Goal: Task Accomplishment & Management: Manage account settings

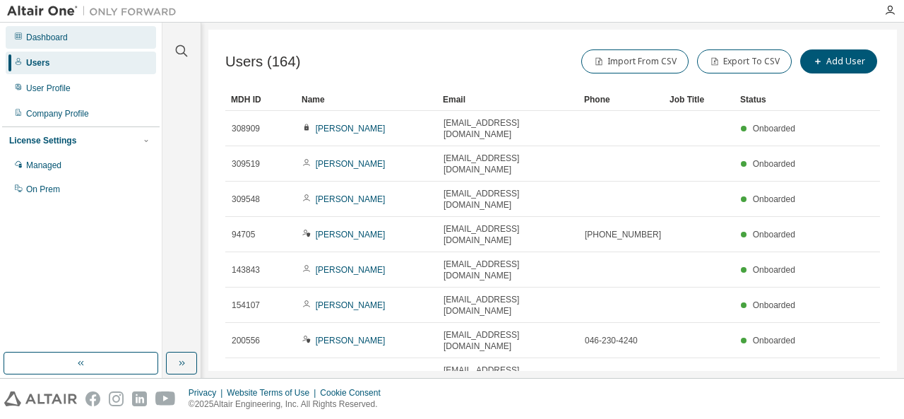
click at [32, 42] on div "Dashboard" at bounding box center [47, 37] width 42 height 11
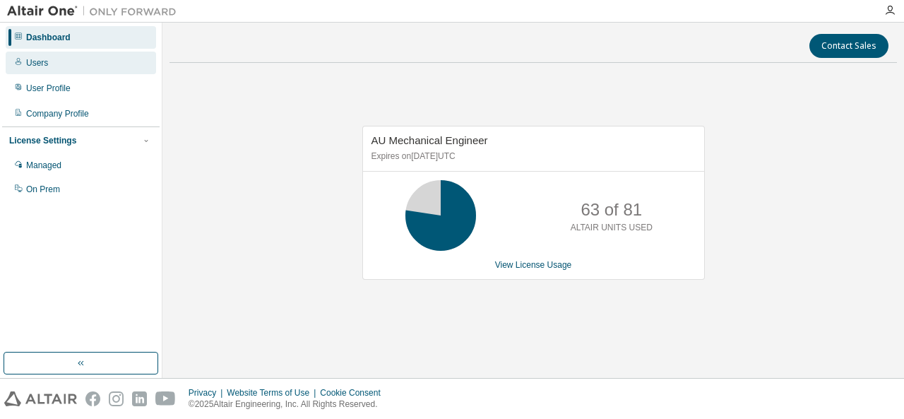
click at [45, 73] on div "Users" at bounding box center [81, 63] width 150 height 23
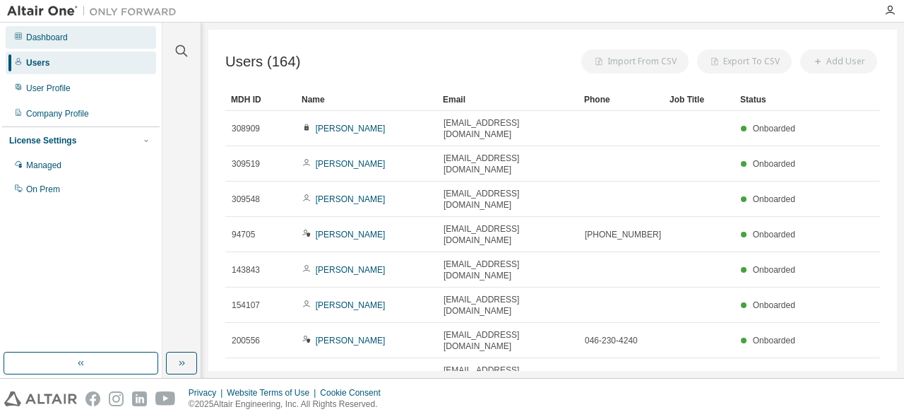
click at [62, 42] on div "Dashboard" at bounding box center [47, 37] width 42 height 11
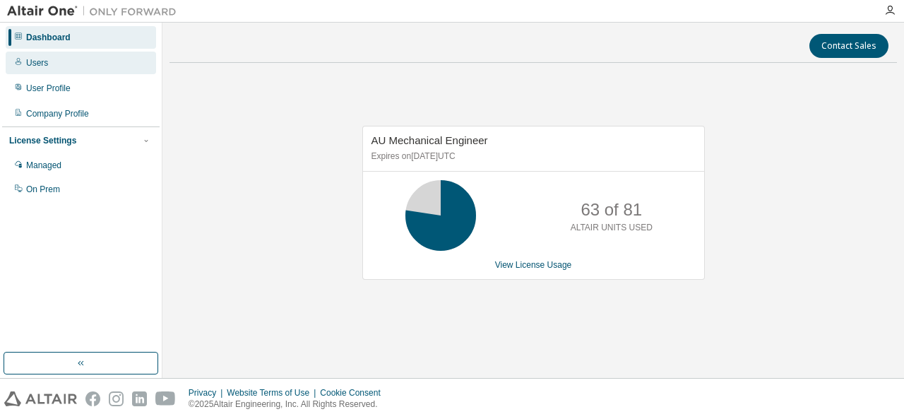
click at [27, 65] on div "Users" at bounding box center [37, 62] width 22 height 11
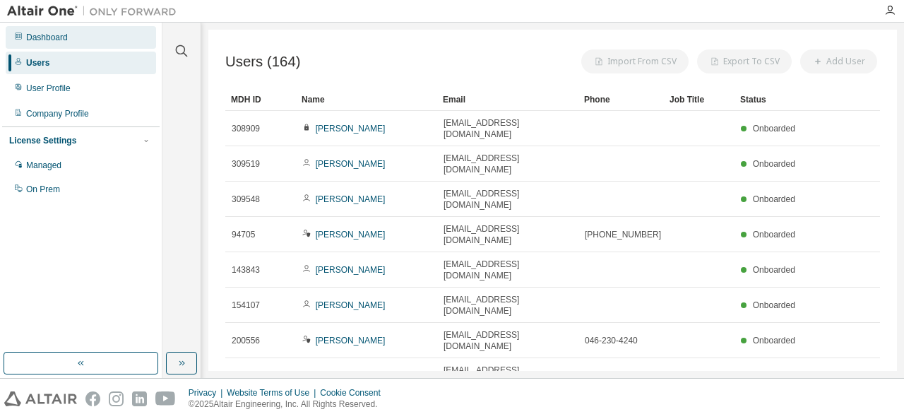
click at [49, 42] on div "Dashboard" at bounding box center [47, 37] width 42 height 11
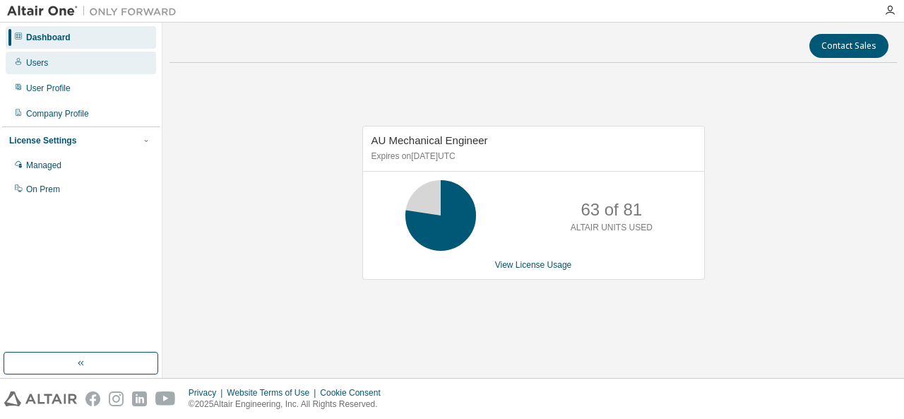
click at [45, 67] on div "Users" at bounding box center [37, 62] width 22 height 11
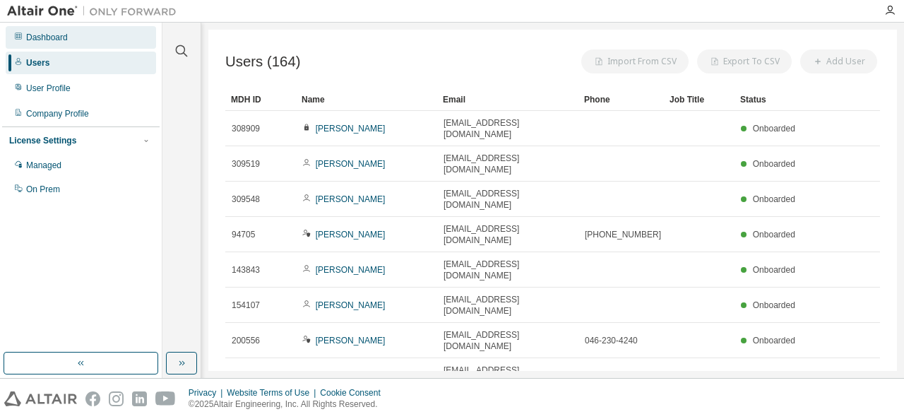
click at [57, 45] on div "Dashboard" at bounding box center [81, 37] width 150 height 23
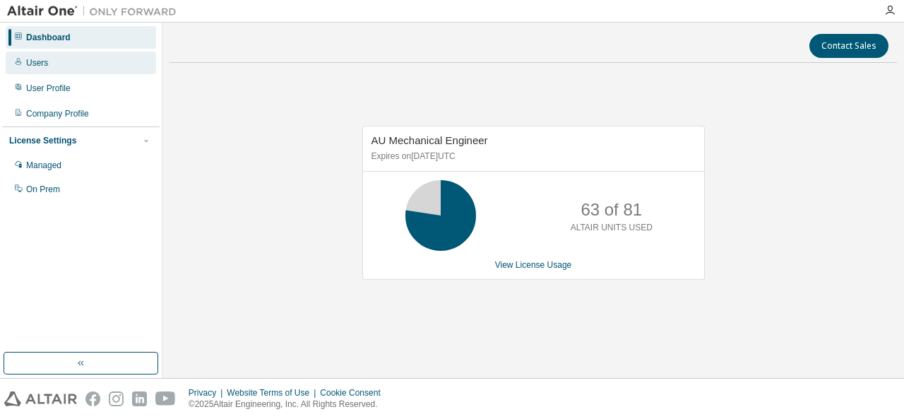
click at [47, 65] on div "Users" at bounding box center [81, 63] width 150 height 23
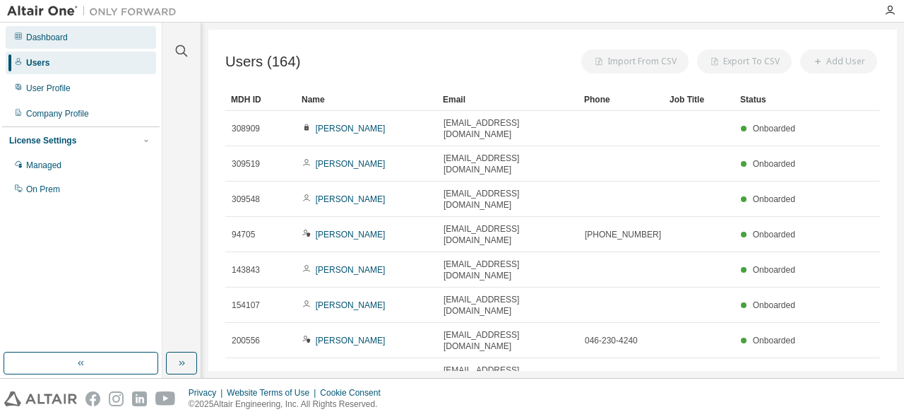
click at [54, 37] on div "Dashboard" at bounding box center [47, 37] width 42 height 11
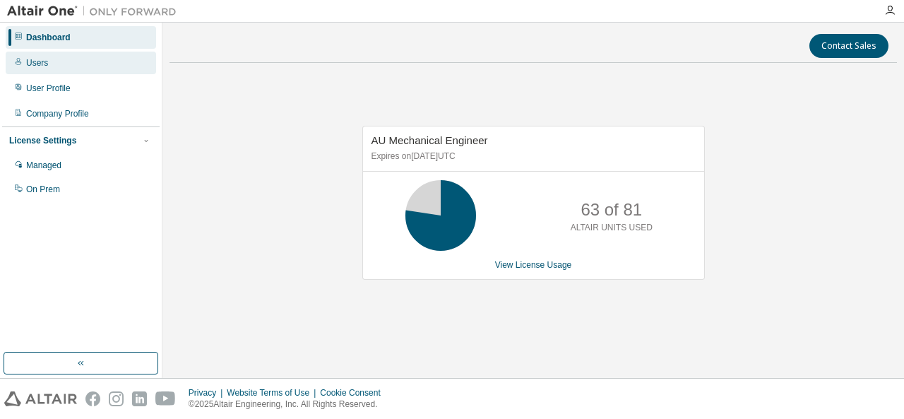
click at [34, 64] on div "Users" at bounding box center [37, 62] width 22 height 11
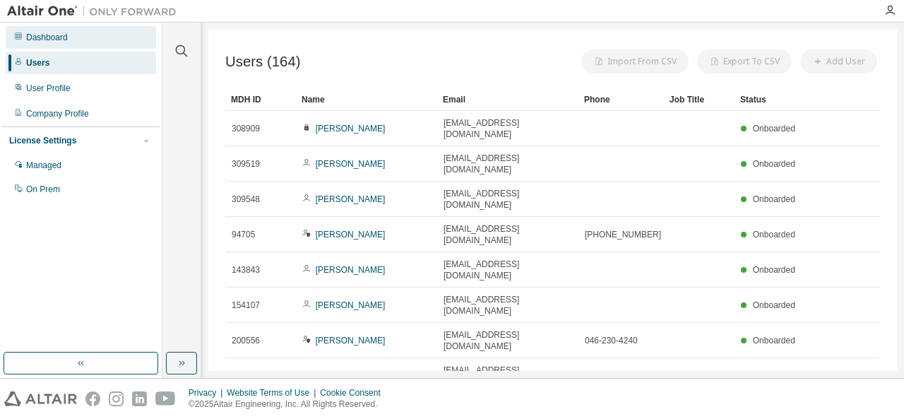
click at [45, 47] on div "Dashboard" at bounding box center [81, 37] width 150 height 23
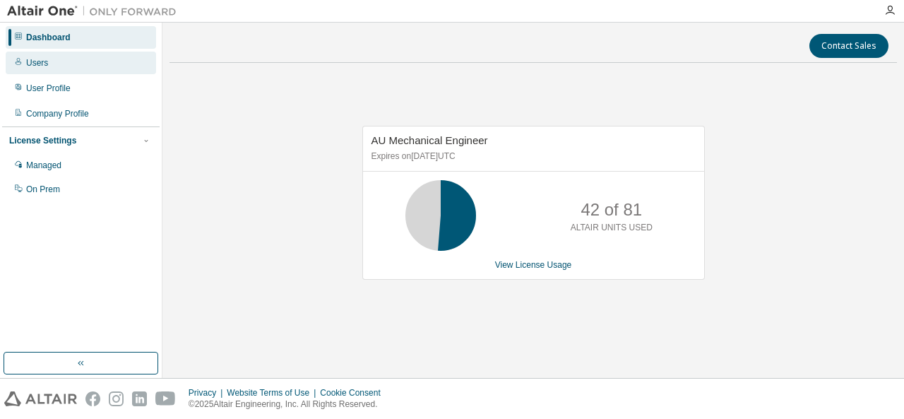
click at [78, 67] on div "Users" at bounding box center [81, 63] width 150 height 23
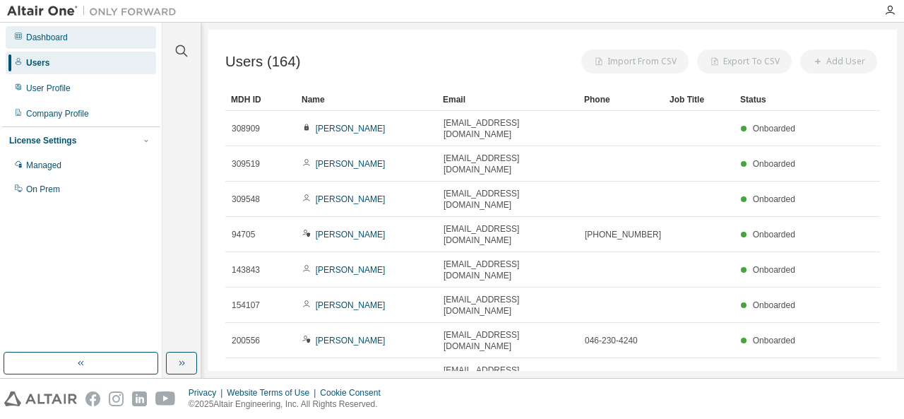
click at [81, 41] on div "Dashboard" at bounding box center [81, 37] width 150 height 23
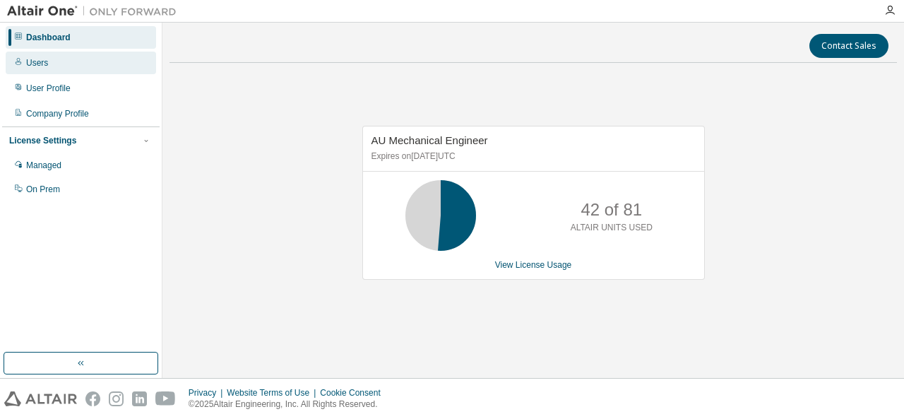
click at [72, 68] on div "Users" at bounding box center [81, 63] width 150 height 23
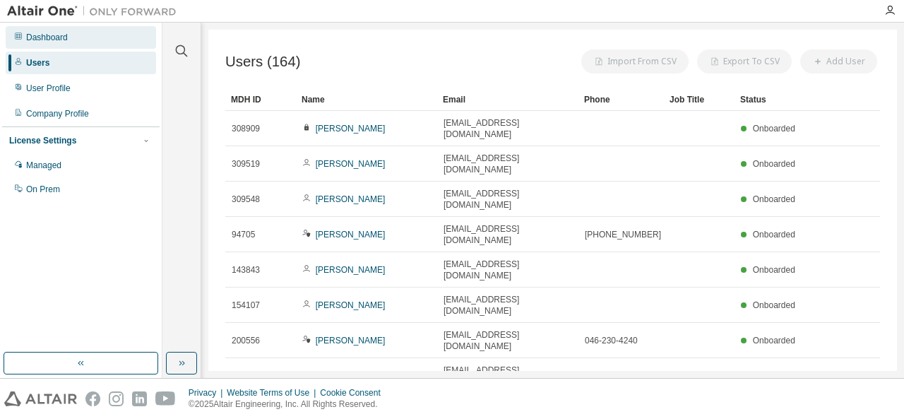
click at [76, 40] on div "Dashboard" at bounding box center [81, 37] width 150 height 23
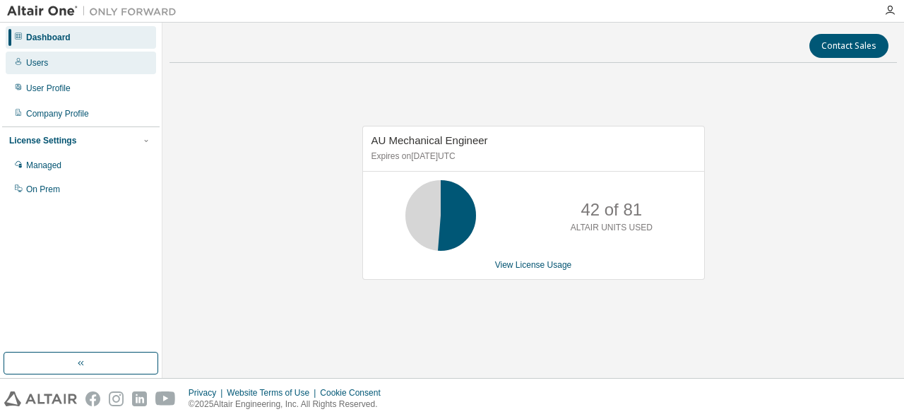
click at [47, 69] on div "Users" at bounding box center [81, 63] width 150 height 23
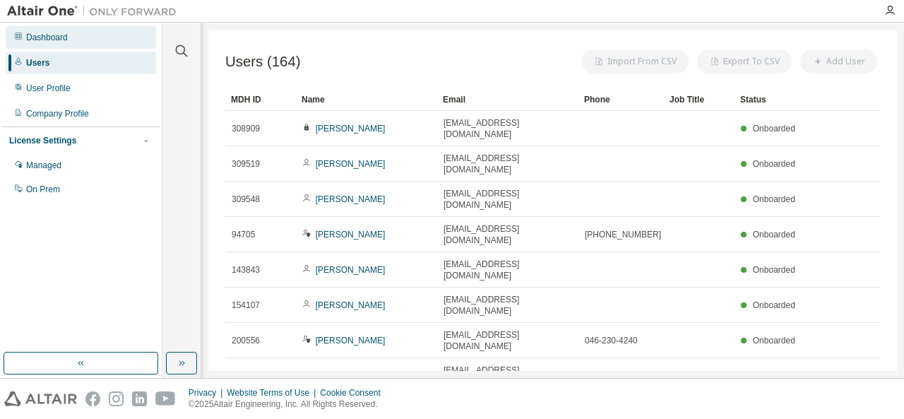
click at [48, 35] on div "Dashboard" at bounding box center [47, 37] width 42 height 11
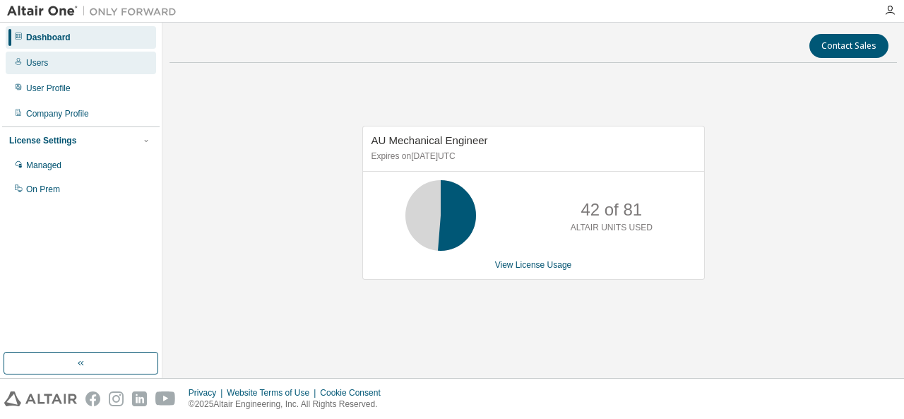
click at [36, 61] on div "Users" at bounding box center [37, 62] width 22 height 11
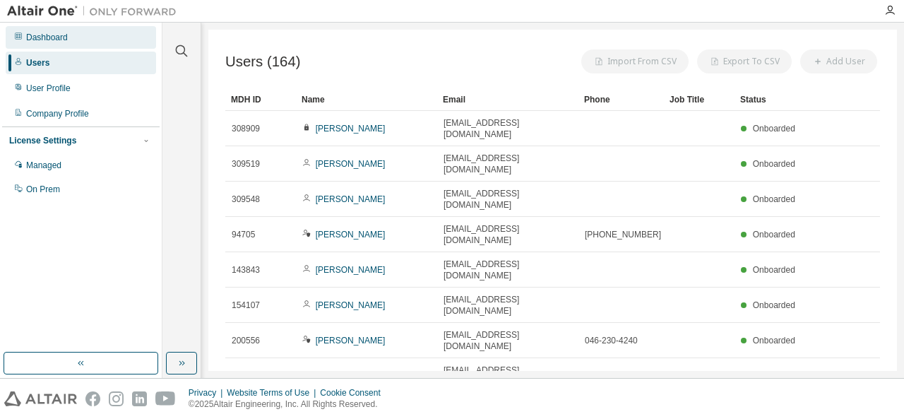
click at [51, 42] on div "Dashboard" at bounding box center [47, 37] width 42 height 11
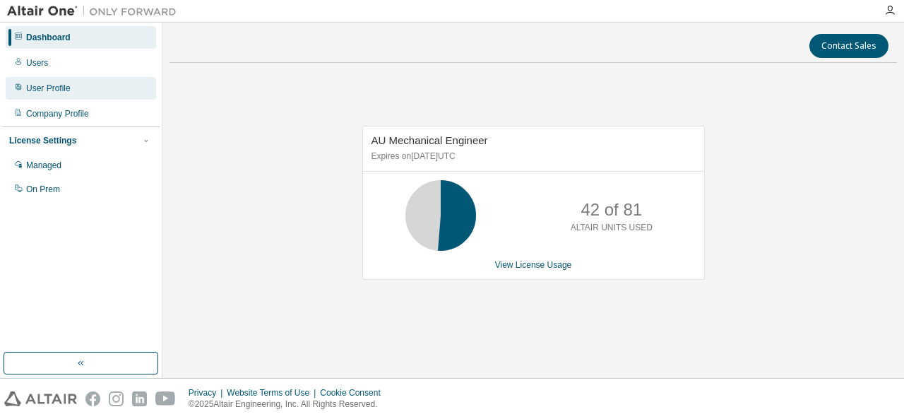
click at [40, 87] on div "User Profile" at bounding box center [48, 88] width 45 height 11
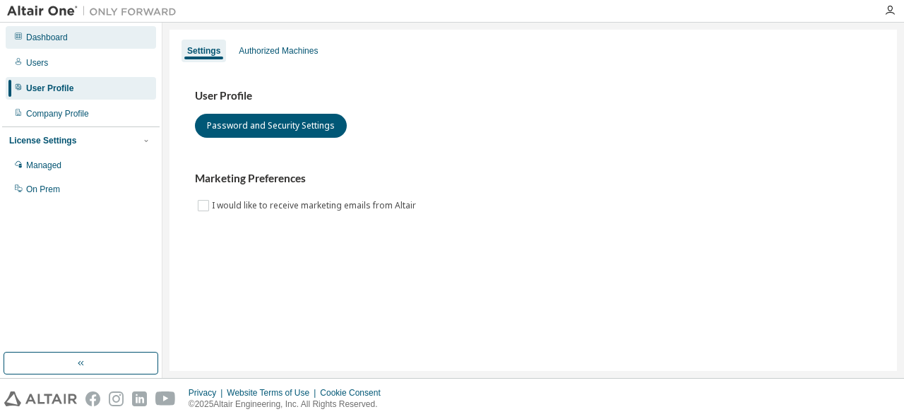
click at [54, 35] on div "Dashboard" at bounding box center [47, 37] width 42 height 11
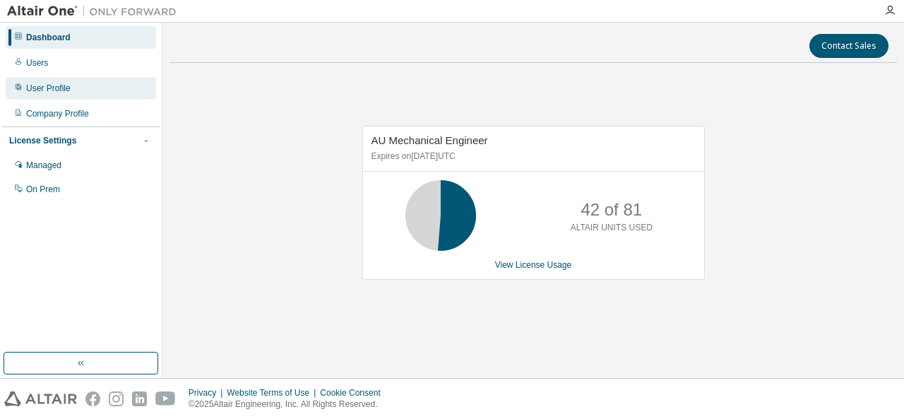
click at [52, 92] on div "User Profile" at bounding box center [48, 88] width 45 height 11
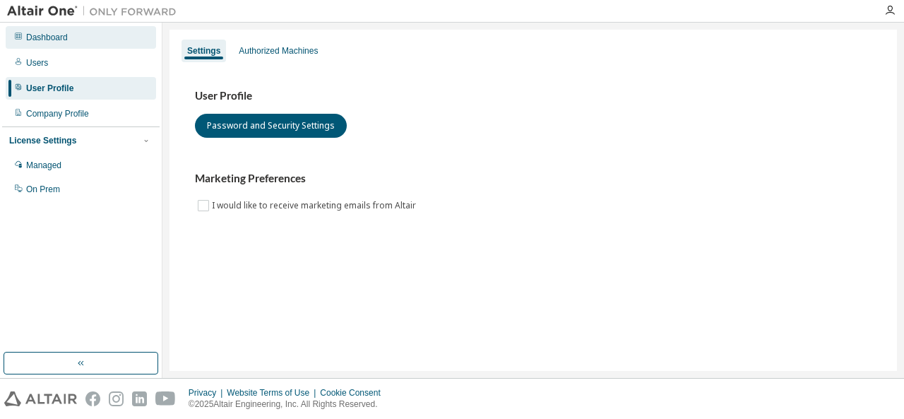
click at [51, 39] on div "Dashboard" at bounding box center [47, 37] width 42 height 11
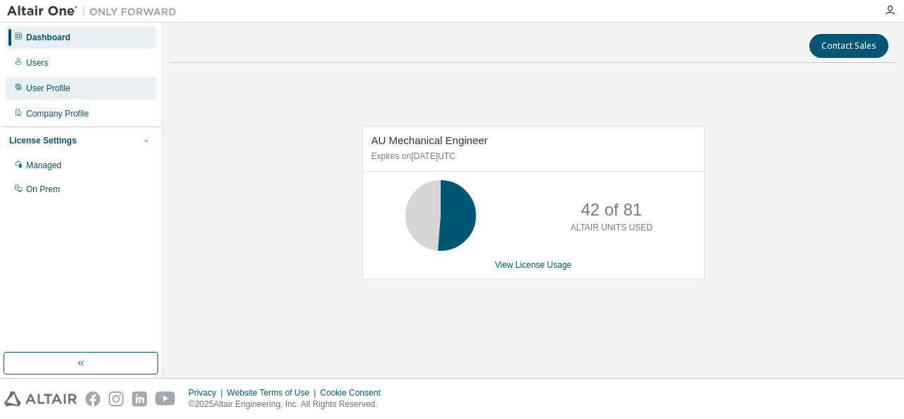
click at [69, 88] on div "User Profile" at bounding box center [81, 88] width 150 height 23
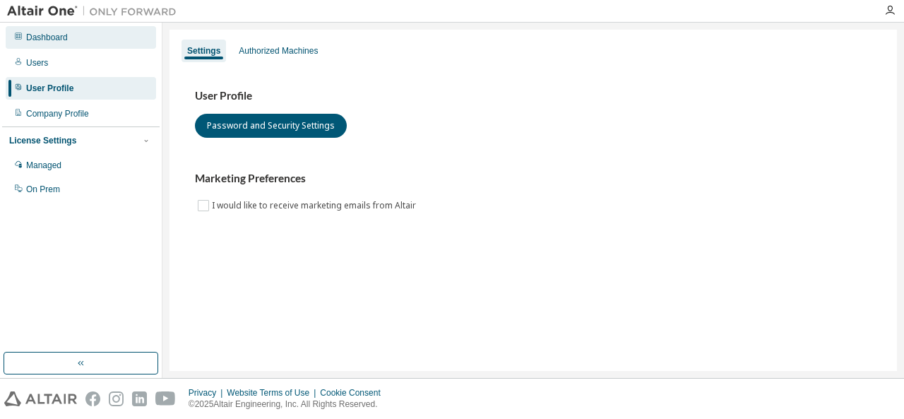
click at [69, 40] on div "Dashboard" at bounding box center [81, 37] width 150 height 23
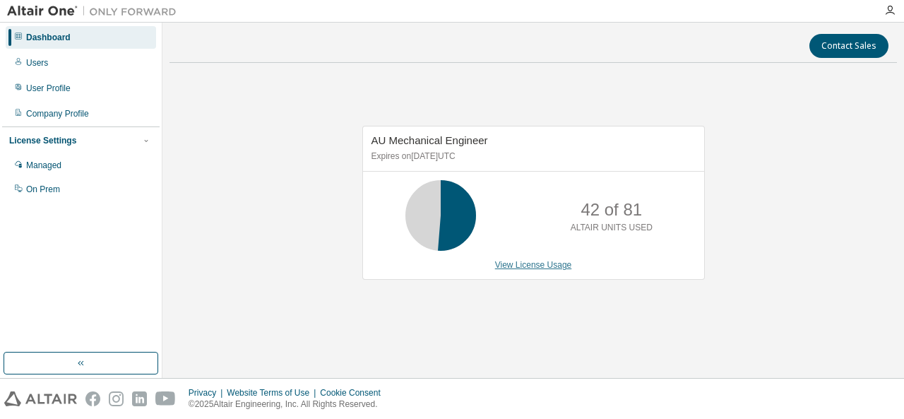
click at [511, 268] on link "View License Usage" at bounding box center [533, 265] width 77 height 10
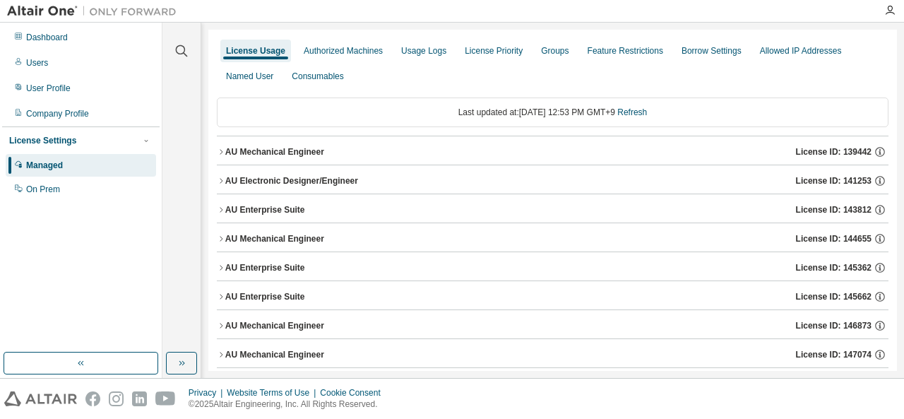
click at [219, 150] on icon "button" at bounding box center [221, 152] width 8 height 8
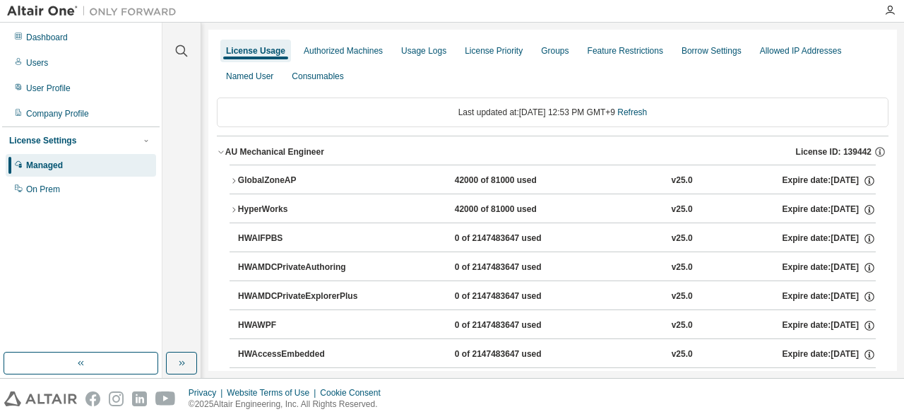
click at [233, 210] on icon "button" at bounding box center [234, 210] width 8 height 8
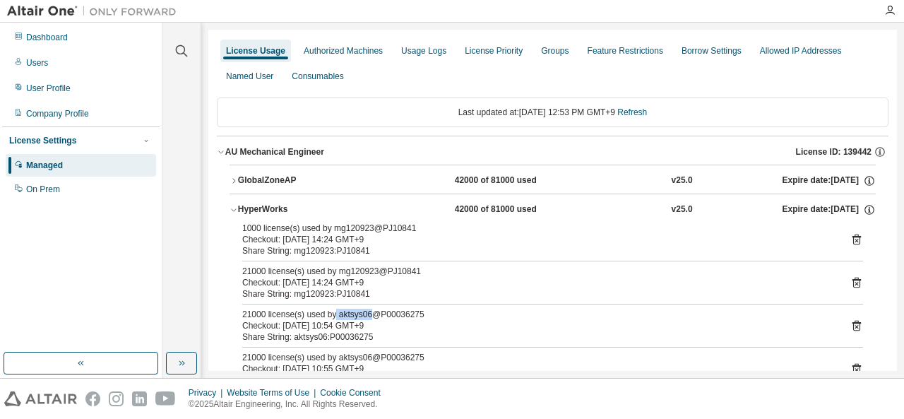
drag, startPoint x: 333, startPoint y: 314, endPoint x: 365, endPoint y: 312, distance: 31.9
click at [365, 312] on div "21000 license(s) used by aktsys06@P00036275" at bounding box center [535, 314] width 587 height 11
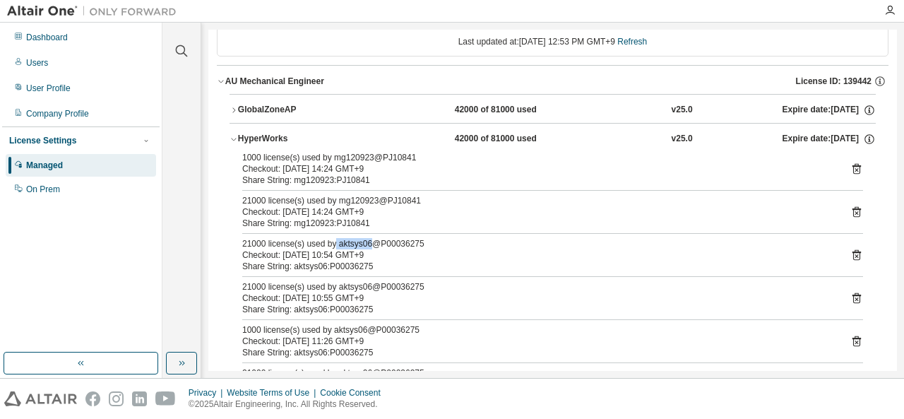
click at [356, 241] on div "21000 license(s) used by aktsys06@P00036275" at bounding box center [535, 243] width 587 height 11
click at [350, 242] on div "21000 license(s) used by aktsys06@P00036275" at bounding box center [535, 243] width 587 height 11
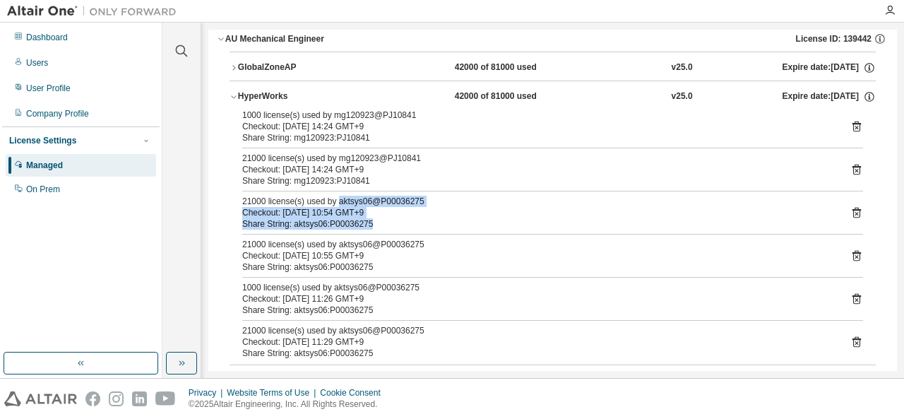
drag, startPoint x: 336, startPoint y: 245, endPoint x: 358, endPoint y: 244, distance: 21.9
click at [358, 244] on div "1000 license(s) used by mg120923@PJ10841 Checkout: [DATE] 14:24 GMT+9 Share Str…" at bounding box center [553, 236] width 646 height 255
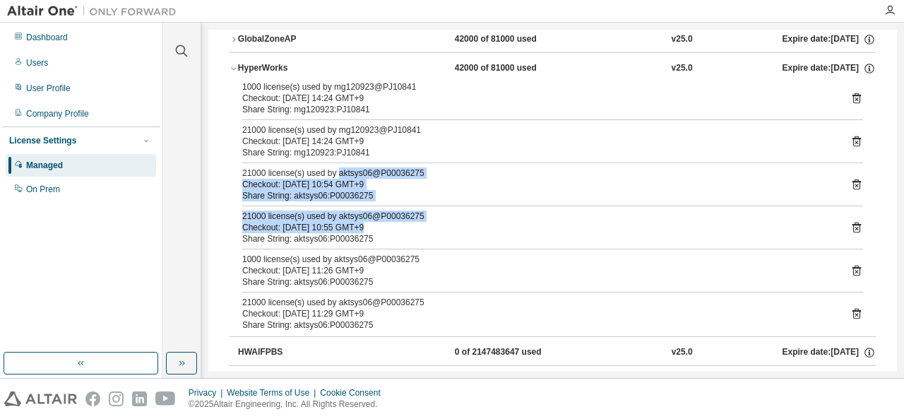
click at [390, 191] on div "Share String: aktsys06:P00036275" at bounding box center [535, 195] width 587 height 11
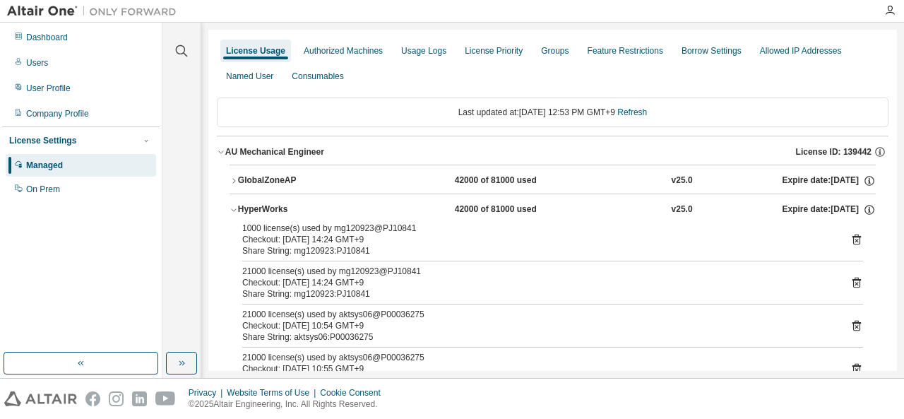
scroll to position [71, 0]
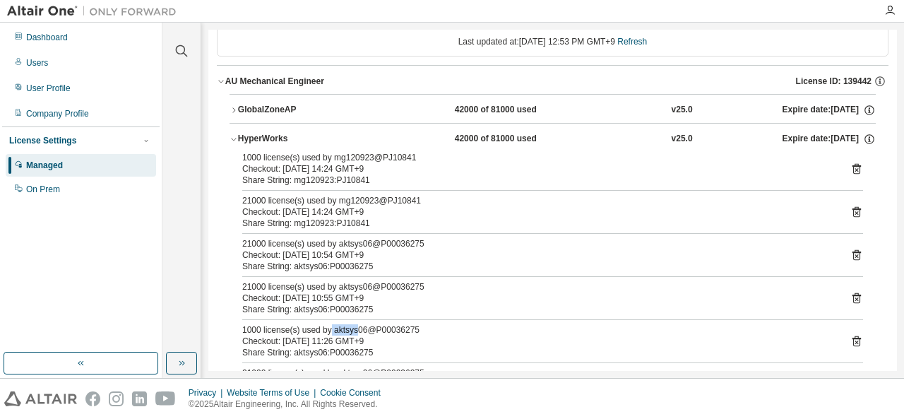
drag, startPoint x: 328, startPoint y: 333, endPoint x: 352, endPoint y: 332, distance: 24.0
click at [352, 332] on div "1000 license(s) used by aktsys06@P00036275" at bounding box center [535, 329] width 587 height 11
click at [346, 348] on div "Share String: aktsys06:P00036275" at bounding box center [535, 352] width 587 height 11
drag, startPoint x: 332, startPoint y: 328, endPoint x: 353, endPoint y: 328, distance: 21.2
click at [353, 328] on div "1000 license(s) used by aktsys06@P00036275" at bounding box center [535, 329] width 587 height 11
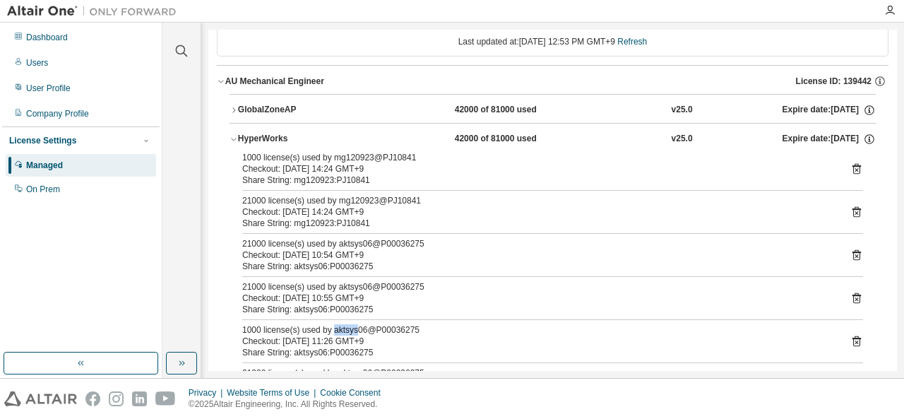
copy div "aktsys"
click at [397, 293] on div "Checkout: [DATE] 10:55 GMT+9" at bounding box center [535, 297] width 587 height 11
click at [57, 67] on div "Users" at bounding box center [81, 63] width 150 height 23
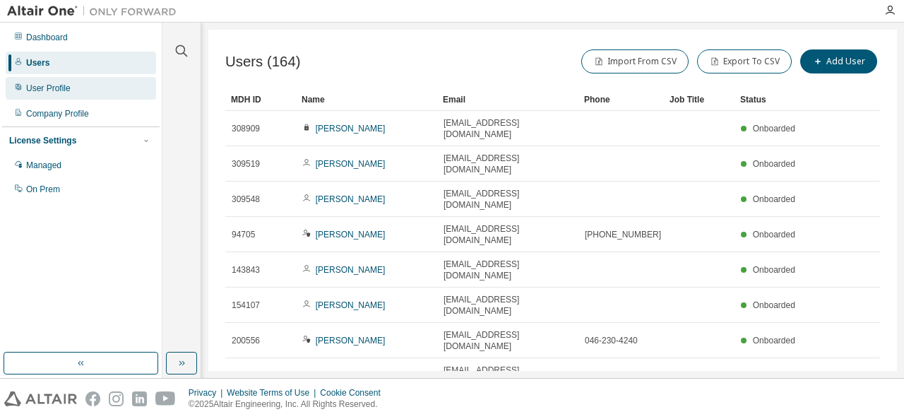
click at [49, 88] on div "User Profile" at bounding box center [48, 88] width 45 height 11
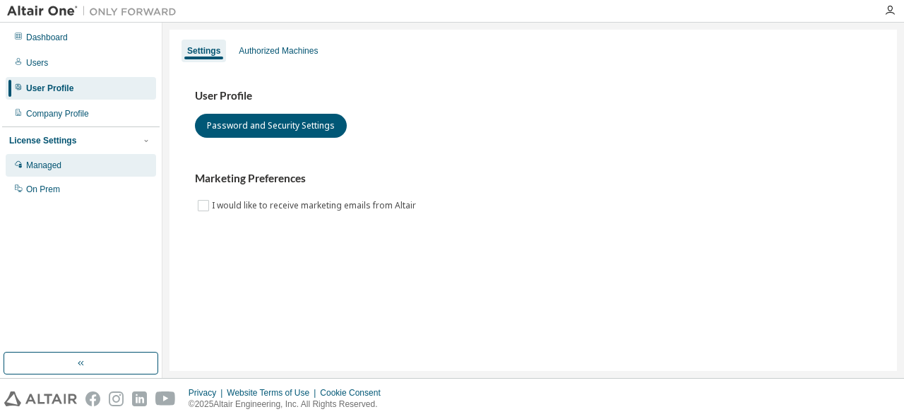
click at [38, 167] on div "Managed" at bounding box center [43, 165] width 35 height 11
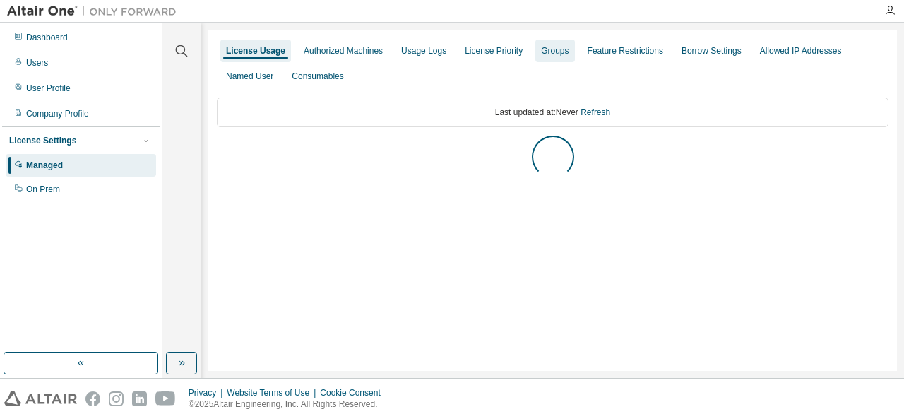
click at [548, 56] on div "Groups" at bounding box center [555, 50] width 28 height 11
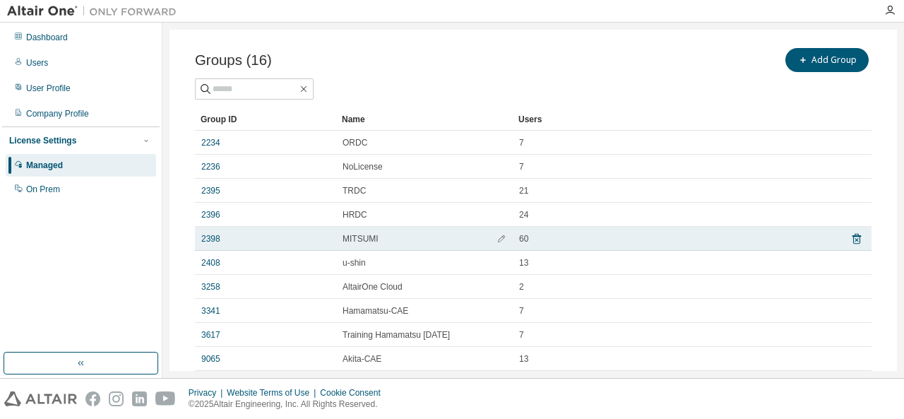
scroll to position [134, 0]
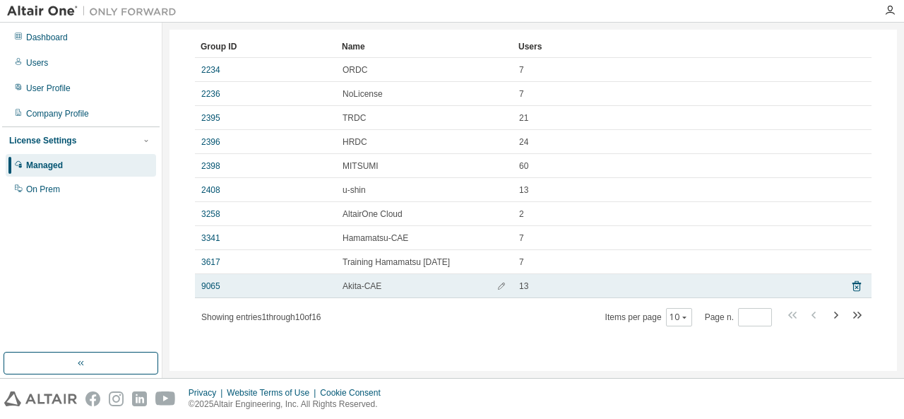
click at [263, 288] on div "9065" at bounding box center [265, 285] width 129 height 11
drag, startPoint x: 290, startPoint y: 283, endPoint x: 259, endPoint y: 283, distance: 31.1
click at [259, 283] on div "9065" at bounding box center [265, 285] width 129 height 11
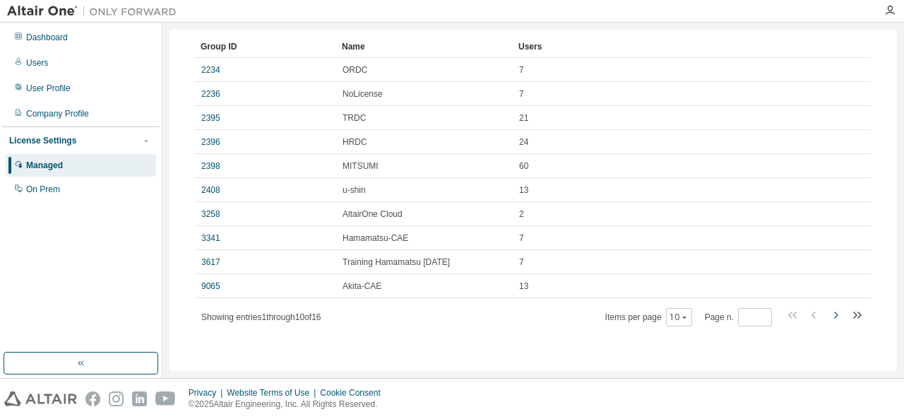
click at [827, 316] on icon "button" at bounding box center [835, 315] width 17 height 17
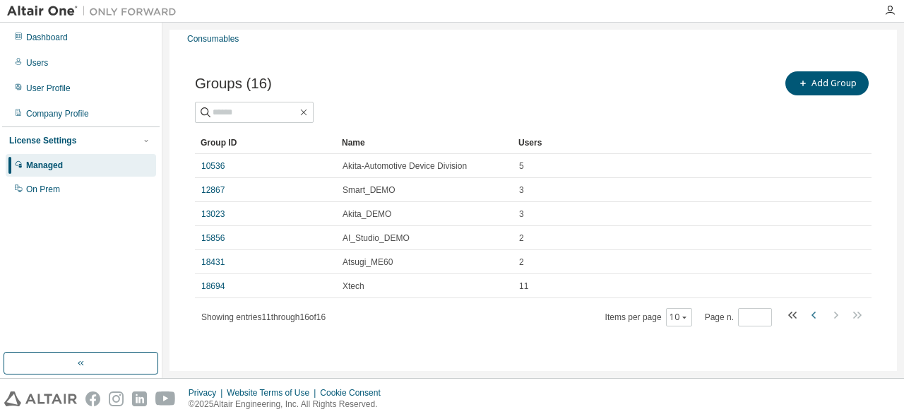
click at [806, 312] on icon "button" at bounding box center [814, 315] width 17 height 17
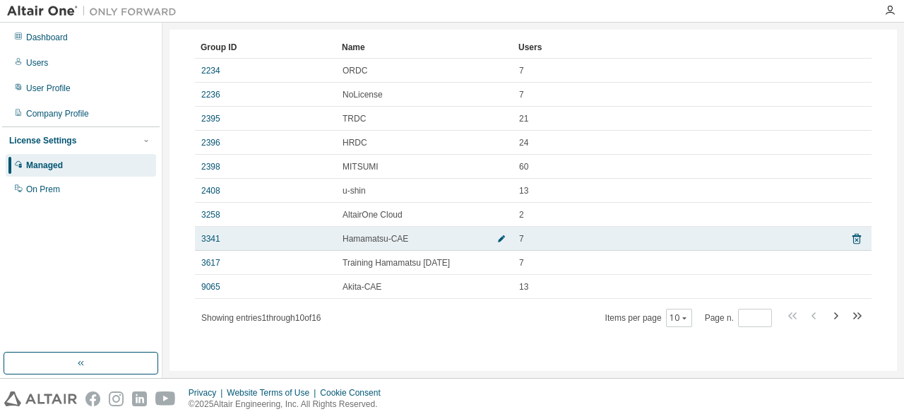
scroll to position [134, 0]
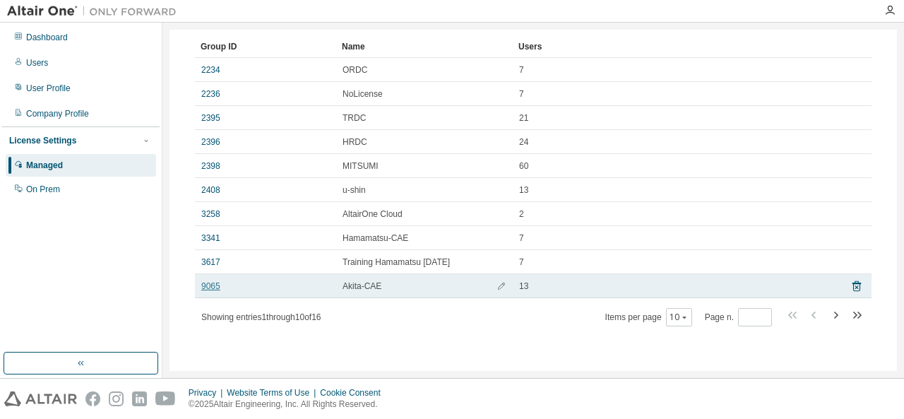
click at [208, 284] on link "9065" at bounding box center [210, 285] width 19 height 11
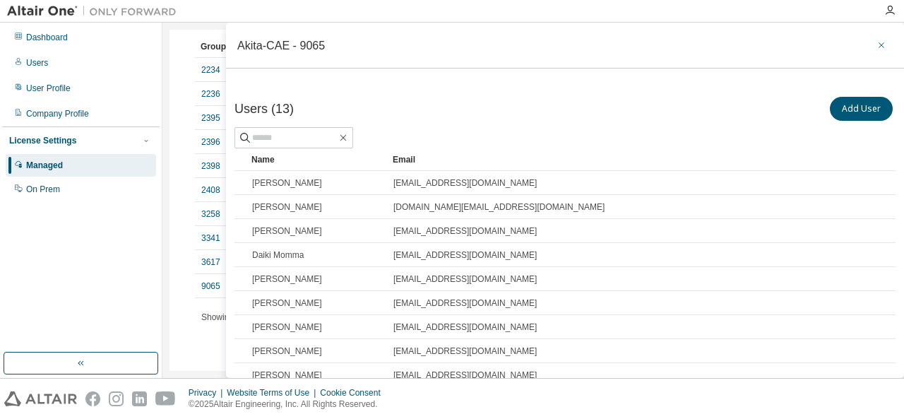
click at [877, 42] on icon "button" at bounding box center [882, 45] width 10 height 11
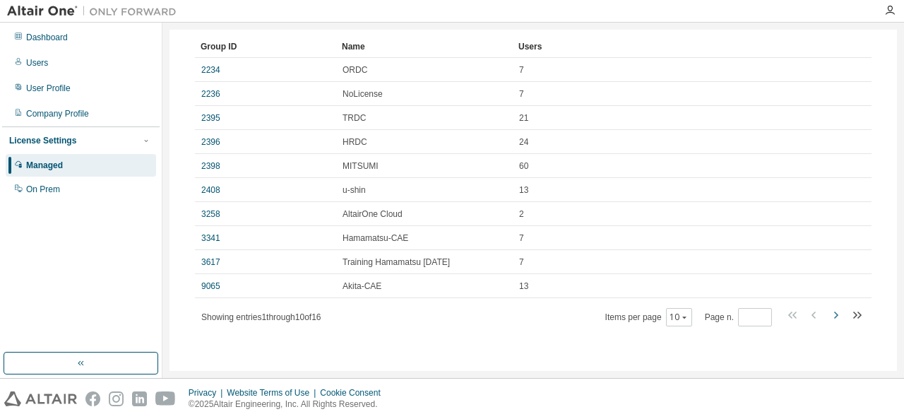
click at [829, 309] on icon "button" at bounding box center [835, 315] width 17 height 17
type input "*"
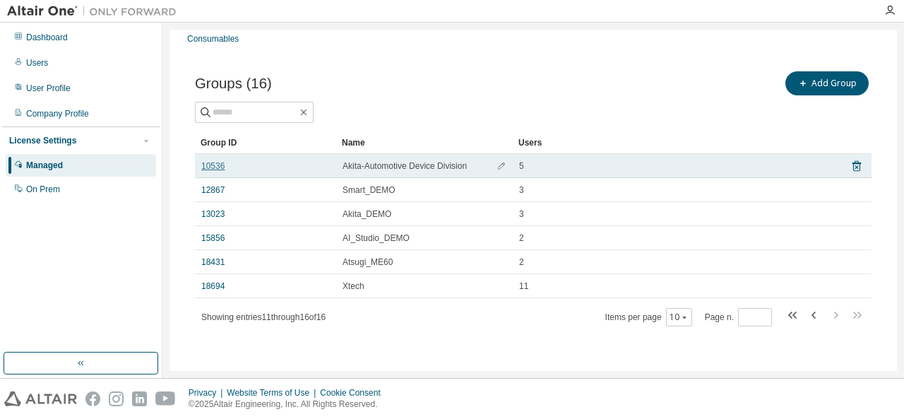
click at [212, 162] on link "10536" at bounding box center [212, 165] width 23 height 11
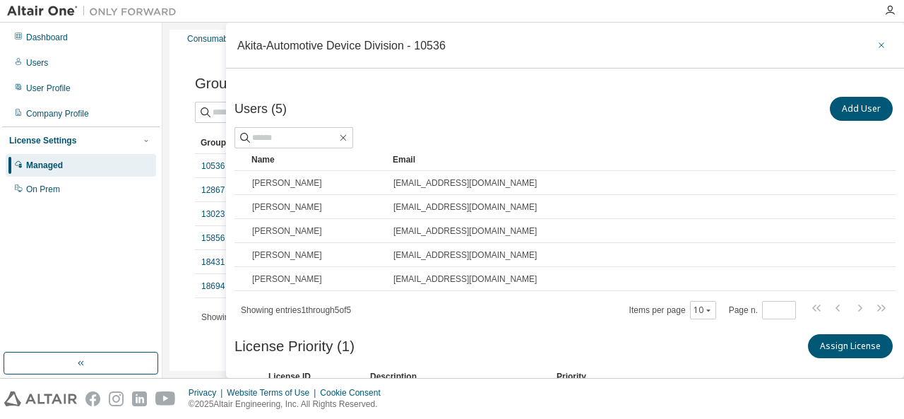
click at [877, 43] on icon "button" at bounding box center [882, 45] width 10 height 11
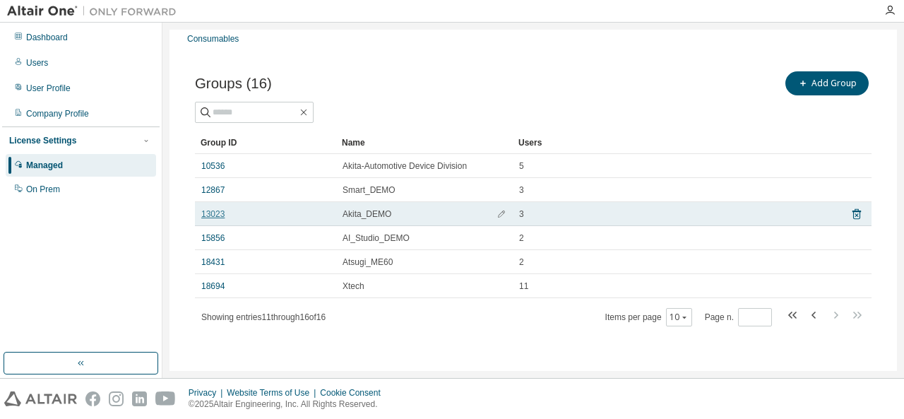
click at [213, 213] on link "13023" at bounding box center [212, 213] width 23 height 11
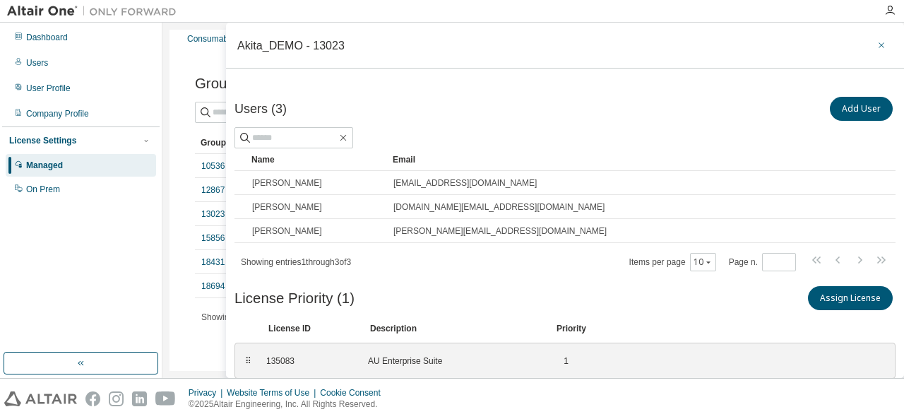
click at [880, 43] on button "button" at bounding box center [881, 45] width 23 height 23
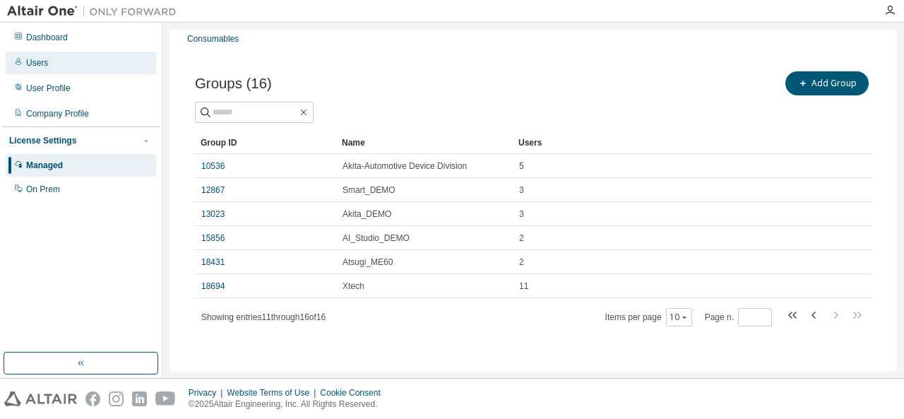
click at [40, 66] on div "Users" at bounding box center [37, 62] width 22 height 11
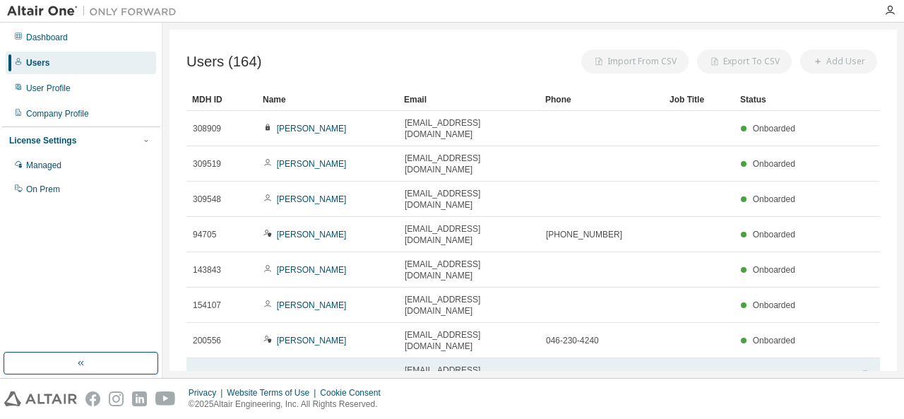
scroll to position [45, 0]
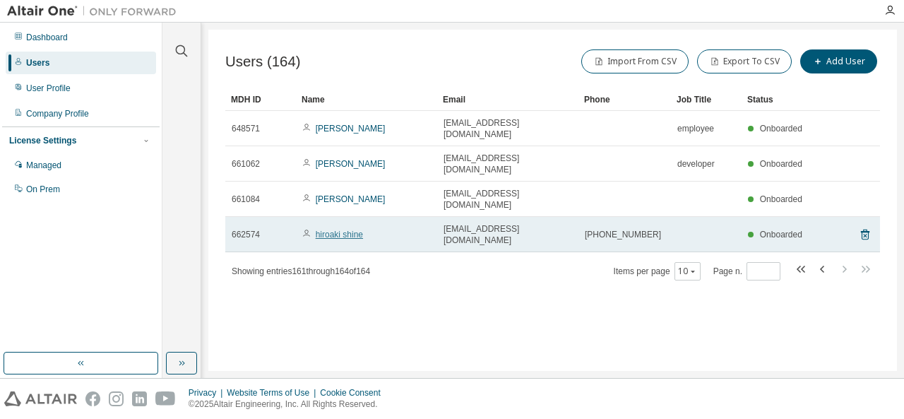
click at [340, 230] on link "hiroaki shine" at bounding box center [339, 235] width 47 height 10
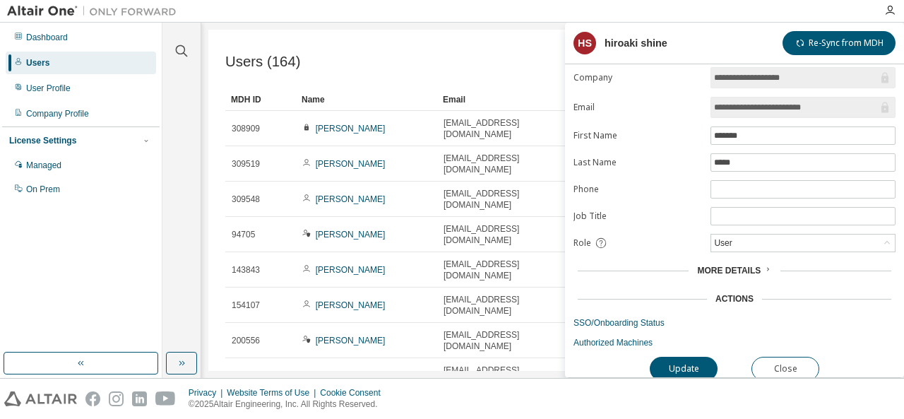
scroll to position [11, 0]
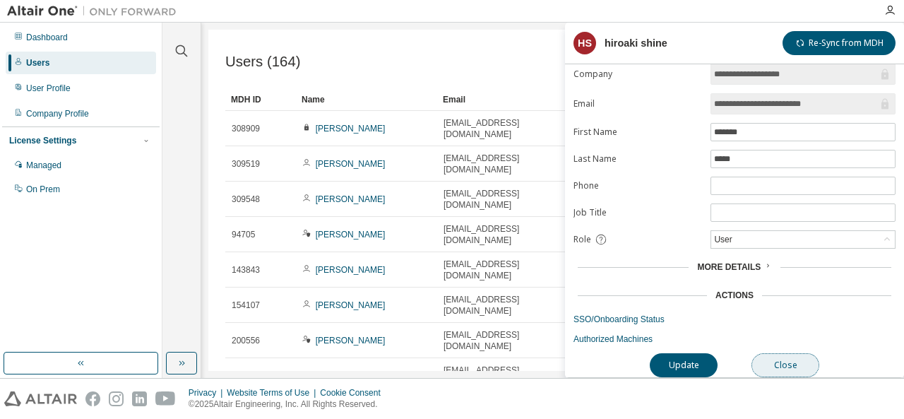
click at [778, 357] on button "Close" at bounding box center [786, 365] width 68 height 24
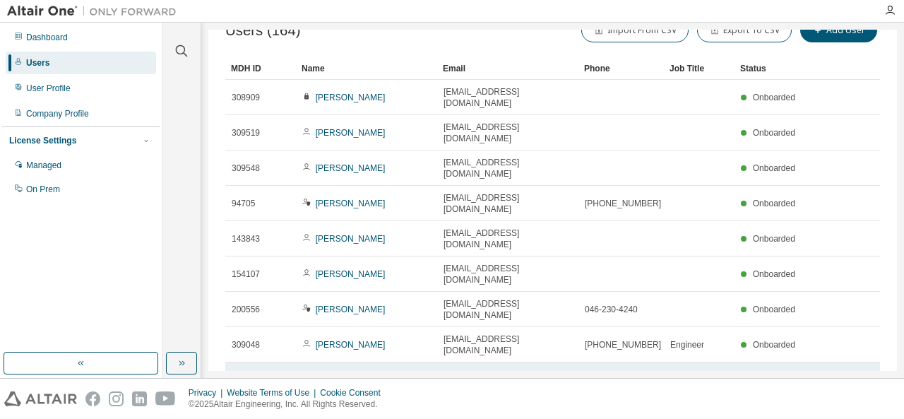
scroll to position [45, 0]
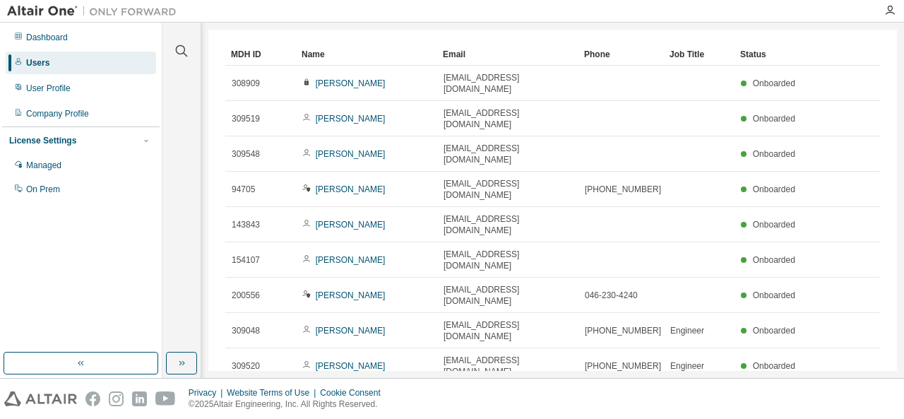
type input "*"
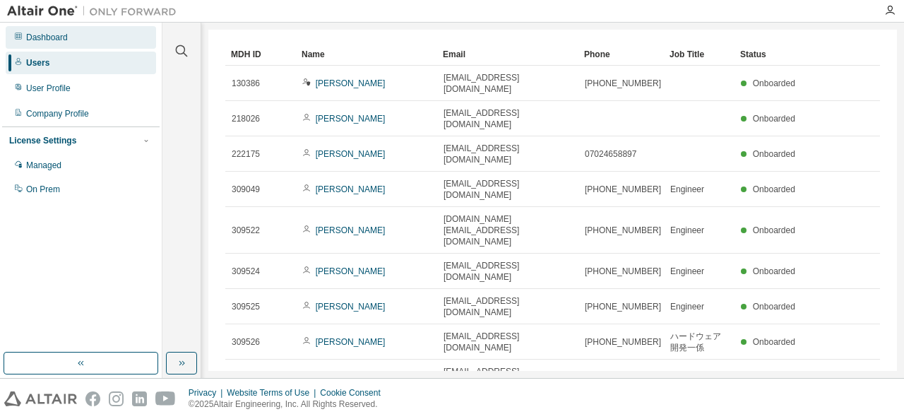
click at [64, 39] on div "Dashboard" at bounding box center [47, 37] width 42 height 11
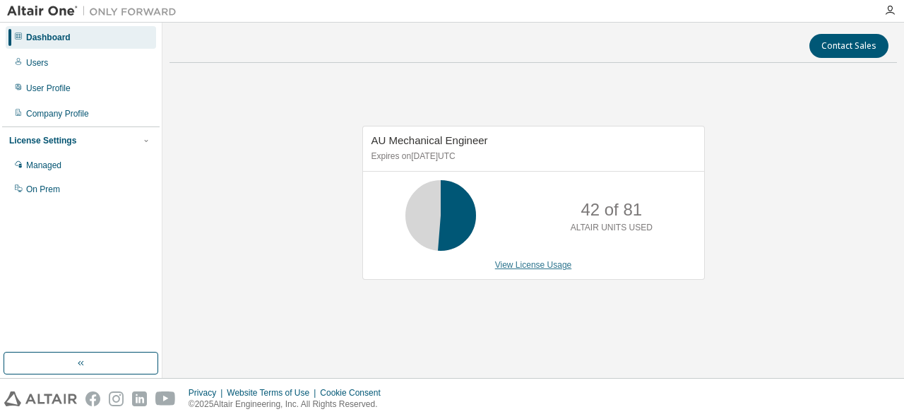
click at [521, 267] on link "View License Usage" at bounding box center [533, 265] width 77 height 10
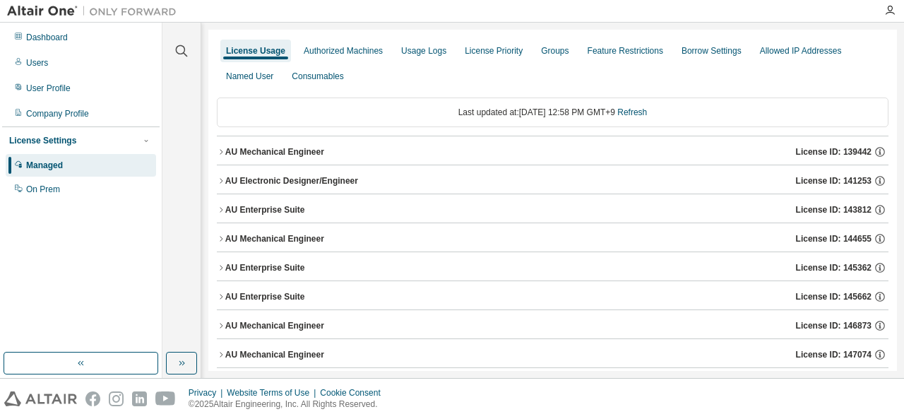
click at [220, 150] on icon "button" at bounding box center [221, 152] width 8 height 8
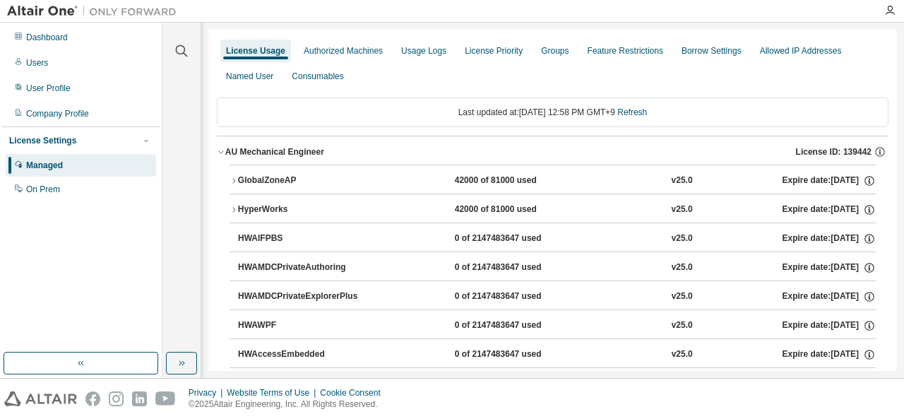
click at [231, 206] on icon "button" at bounding box center [234, 210] width 8 height 8
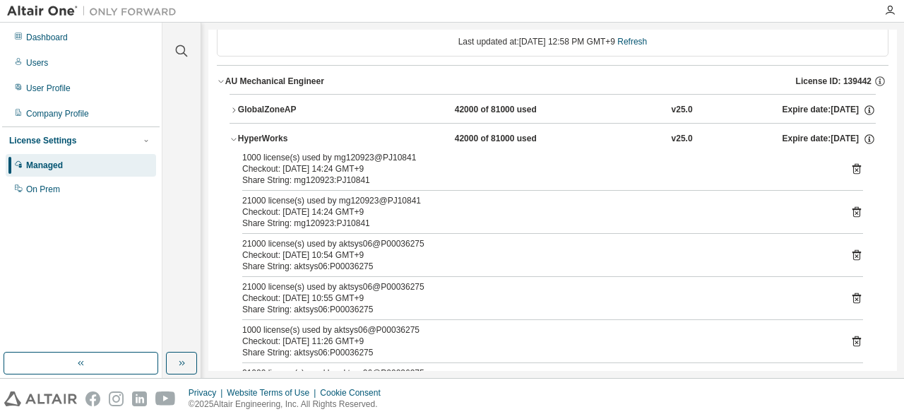
scroll to position [141, 0]
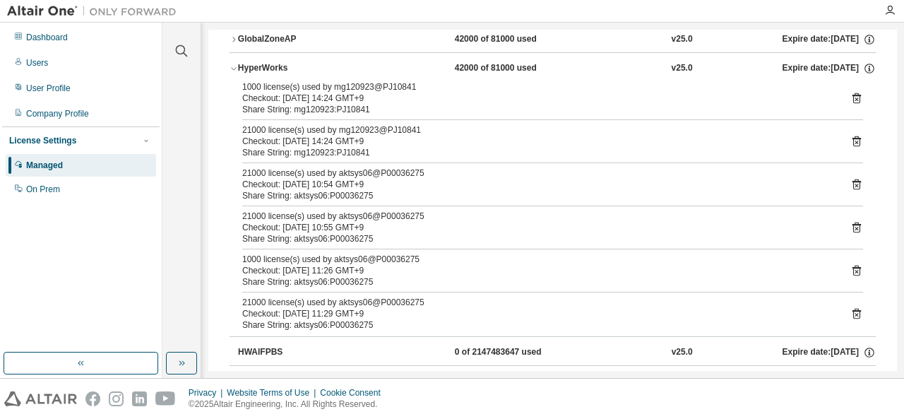
click at [429, 136] on div "Checkout: [DATE] 14:24 GMT+9" at bounding box center [535, 141] width 587 height 11
click at [394, 129] on div "21000 license(s) used by mg120923@PJ10841" at bounding box center [535, 129] width 587 height 11
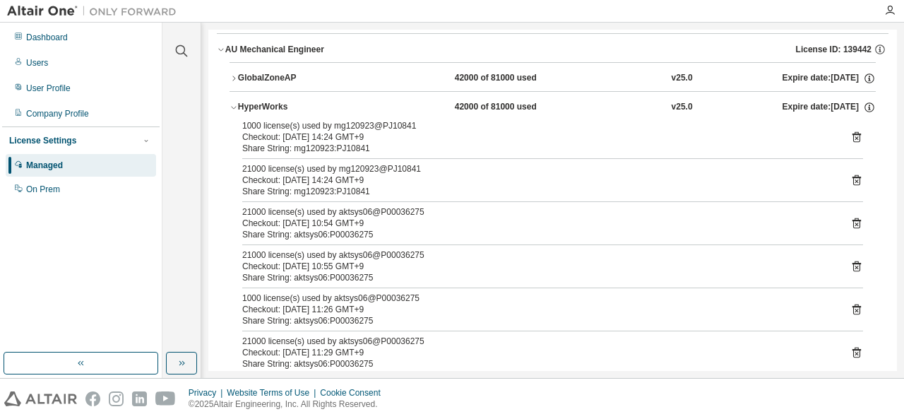
scroll to position [71, 0]
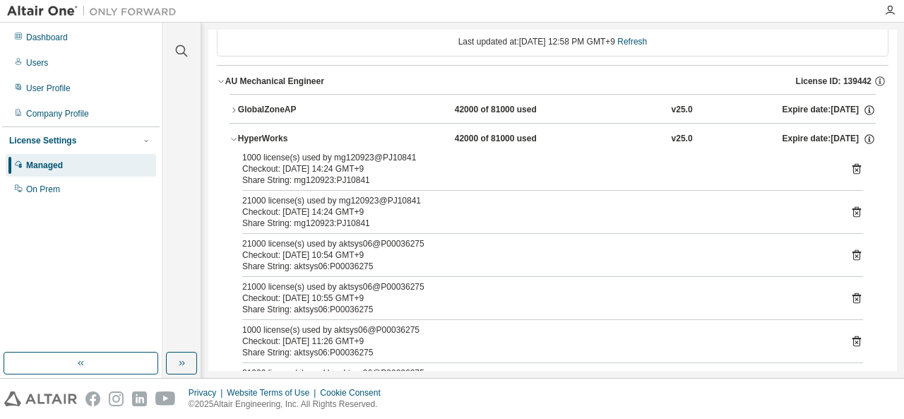
click at [362, 261] on div "Share String: aktsys06:P00036275" at bounding box center [535, 266] width 587 height 11
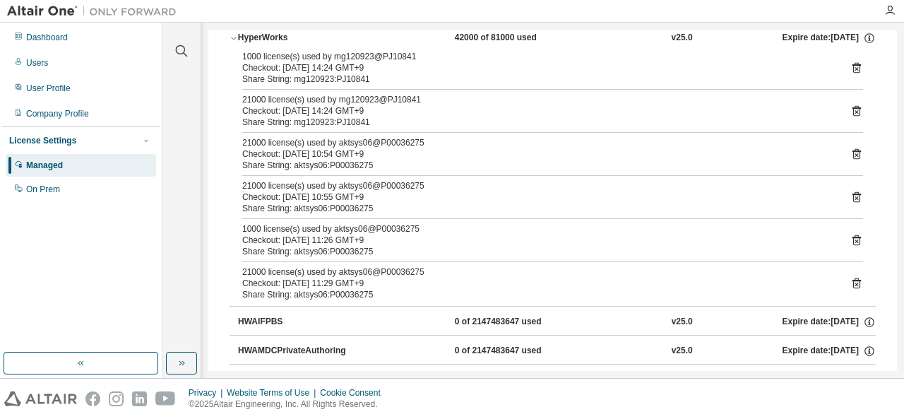
scroll to position [141, 0]
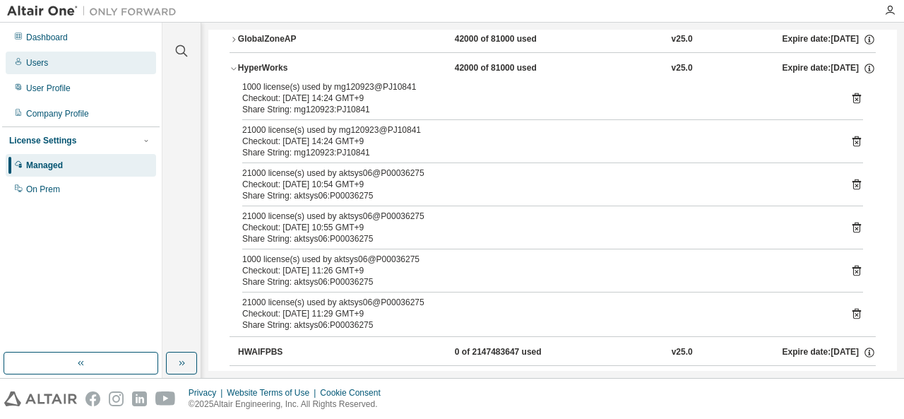
click at [65, 64] on div "Users" at bounding box center [81, 63] width 150 height 23
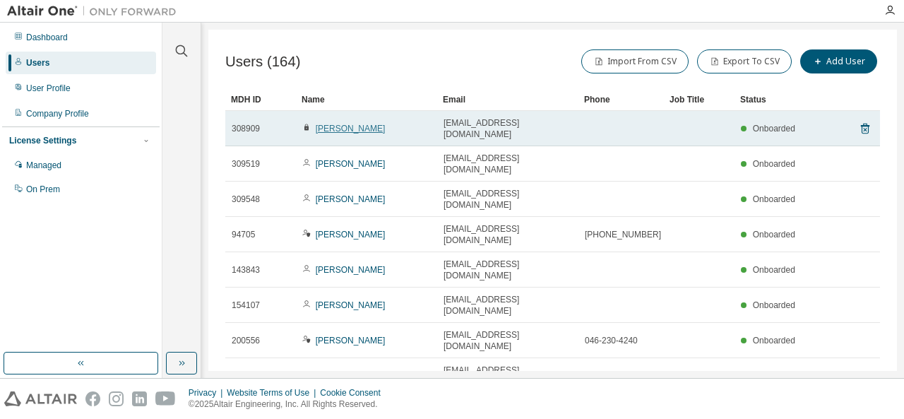
click at [357, 124] on link "[PERSON_NAME]" at bounding box center [351, 129] width 70 height 10
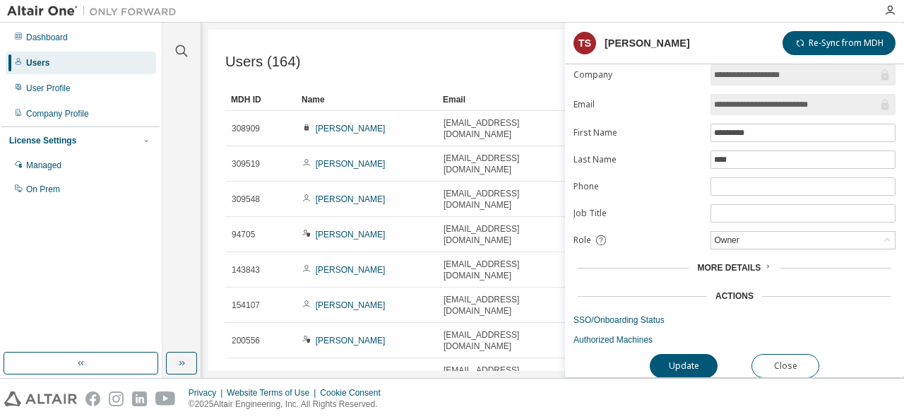
scroll to position [11, 0]
click at [783, 355] on button "Close" at bounding box center [786, 365] width 68 height 24
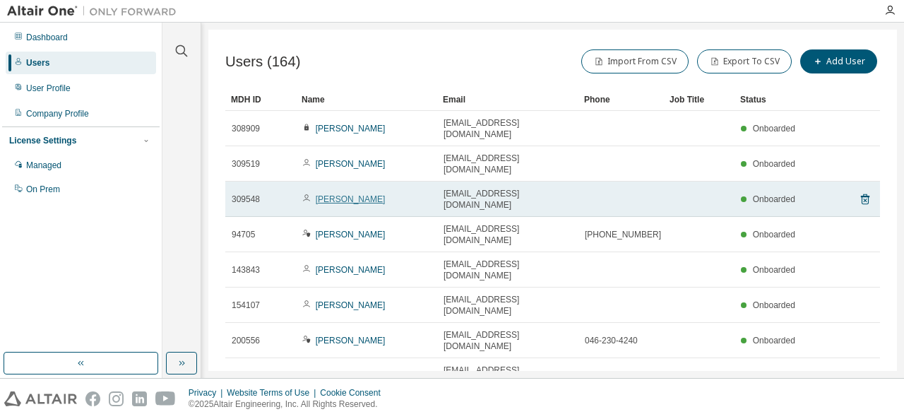
click at [363, 194] on link "[PERSON_NAME]" at bounding box center [351, 199] width 70 height 10
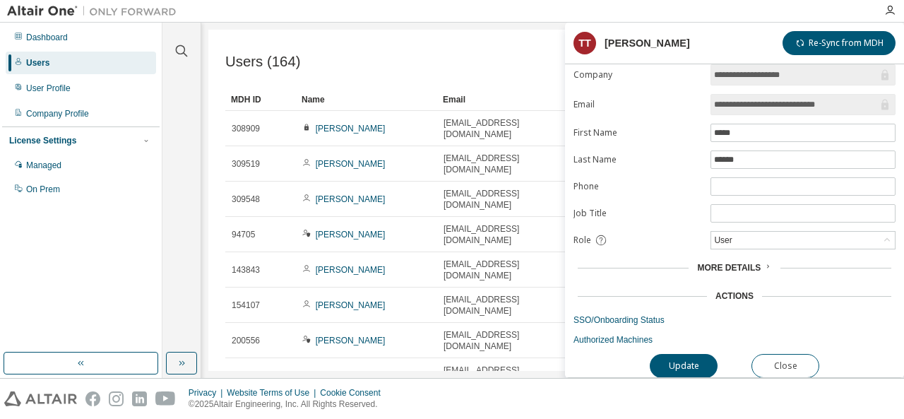
scroll to position [11, 0]
click at [795, 358] on button "Close" at bounding box center [786, 365] width 68 height 24
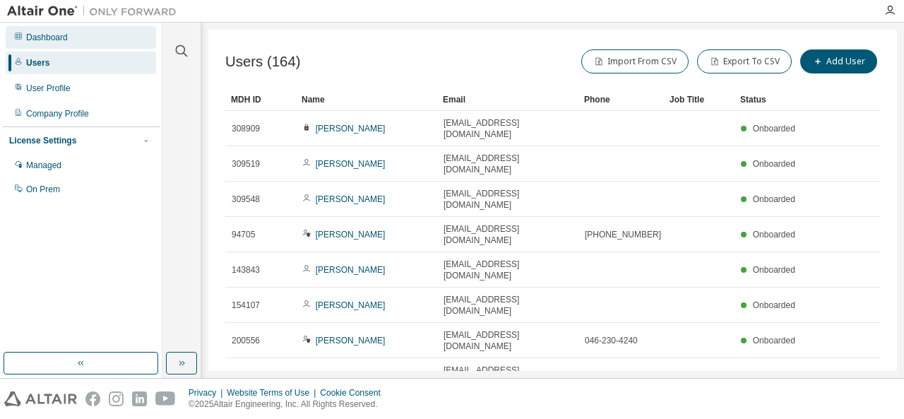
click at [58, 35] on div "Dashboard" at bounding box center [47, 37] width 42 height 11
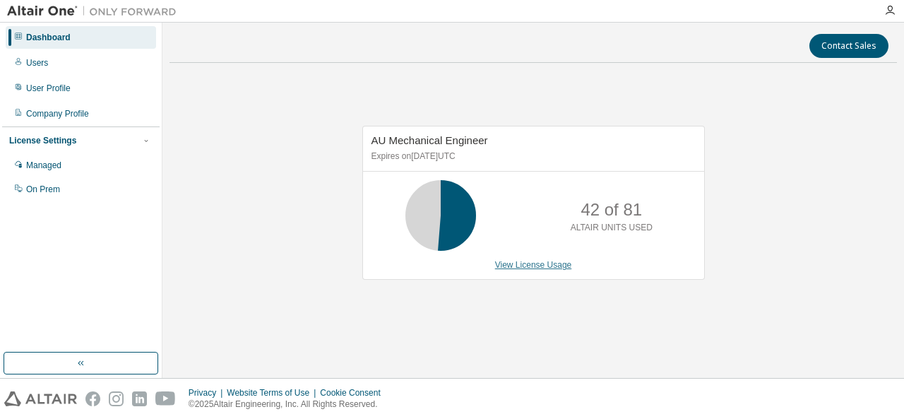
click at [532, 269] on link "View License Usage" at bounding box center [533, 265] width 77 height 10
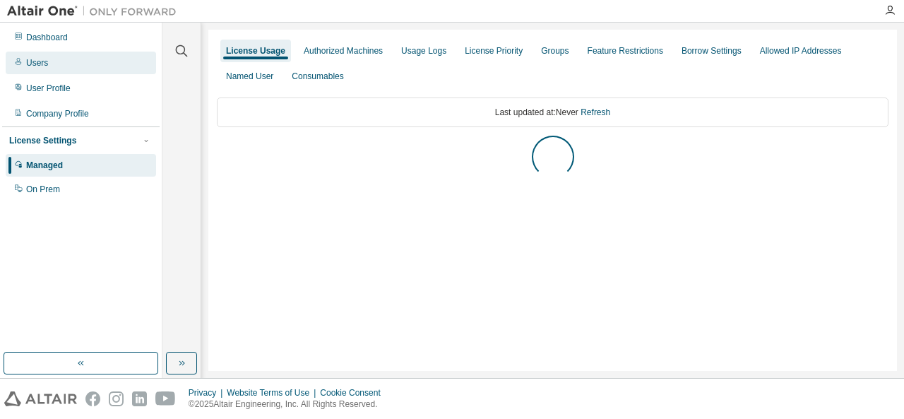
click at [40, 60] on div "Users" at bounding box center [37, 62] width 22 height 11
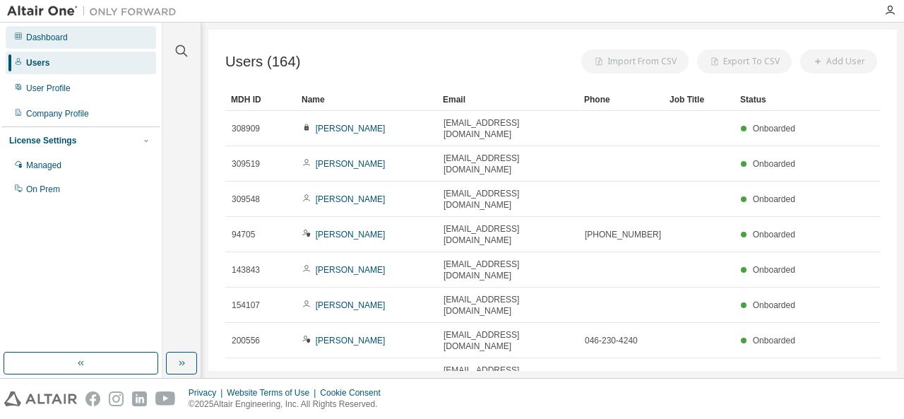
click at [59, 37] on div "Dashboard" at bounding box center [47, 37] width 42 height 11
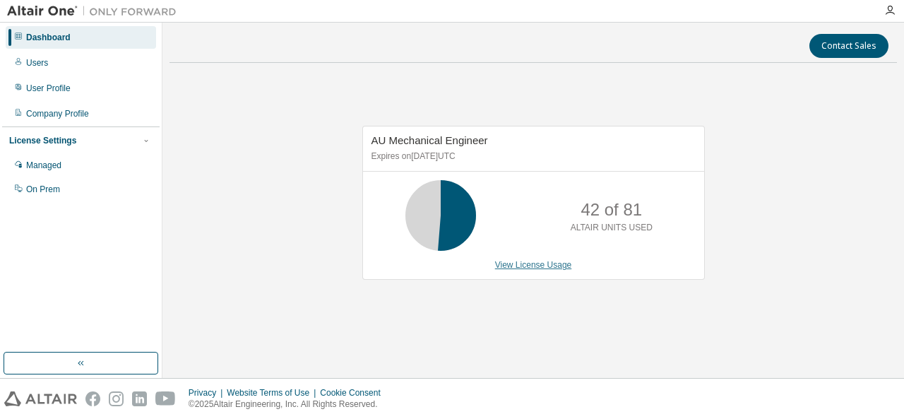
click at [563, 265] on link "View License Usage" at bounding box center [533, 265] width 77 height 10
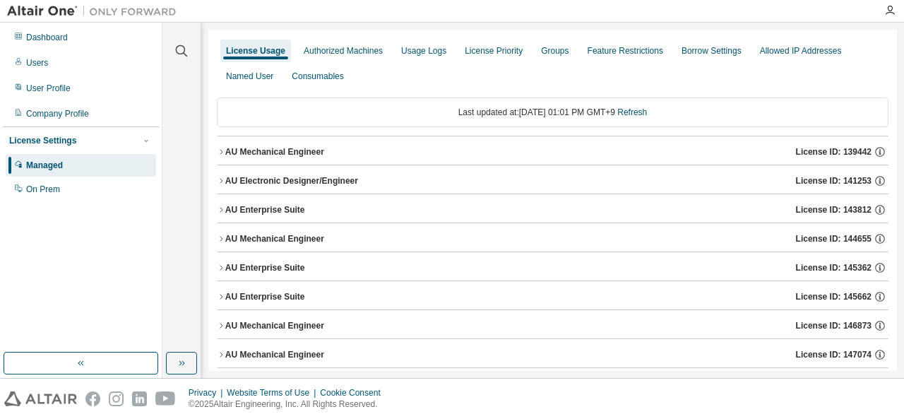
click at [222, 150] on icon "button" at bounding box center [221, 152] width 8 height 8
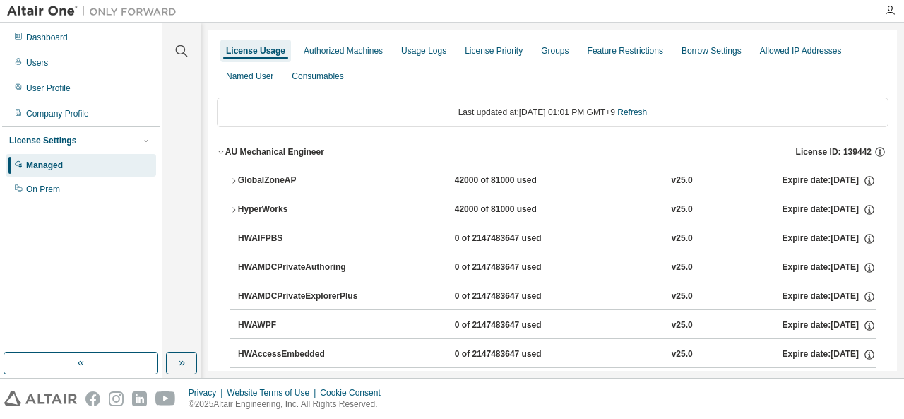
click at [232, 210] on icon "button" at bounding box center [234, 210] width 8 height 8
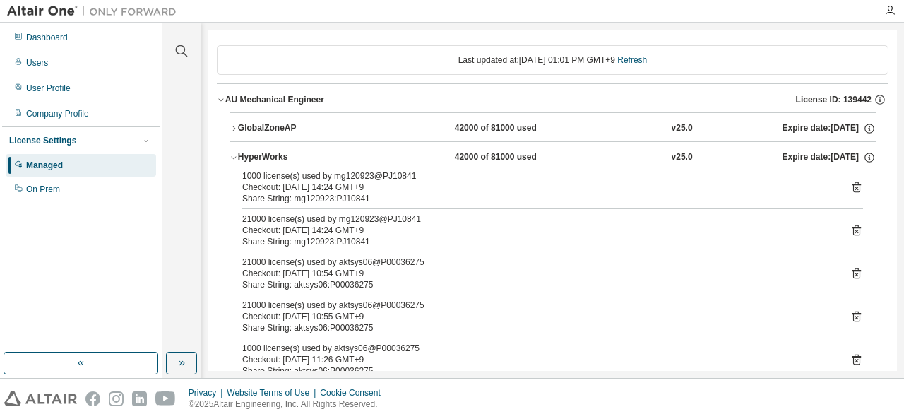
scroll to position [71, 0]
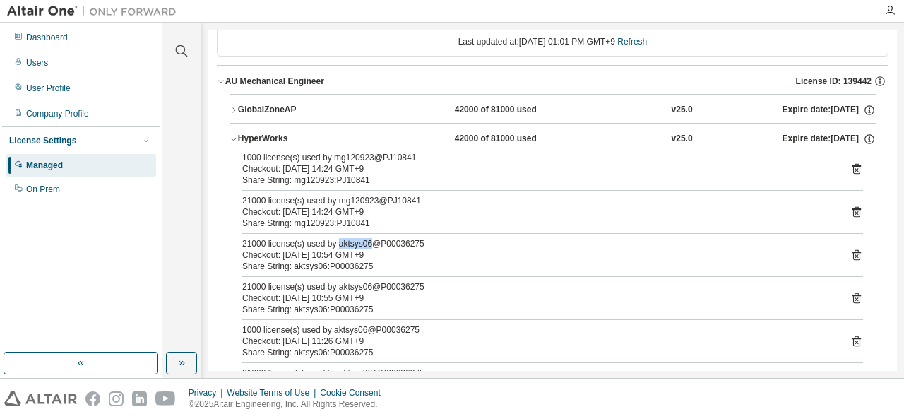
drag, startPoint x: 366, startPoint y: 241, endPoint x: 335, endPoint y: 245, distance: 31.4
click at [335, 245] on div "21000 license(s) used by aktsys06@P00036275" at bounding box center [535, 243] width 587 height 11
copy div "aktsys06"
drag, startPoint x: 377, startPoint y: 242, endPoint x: 421, endPoint y: 241, distance: 44.5
click at [421, 241] on div "21000 license(s) used by aktsys06@P00036275" at bounding box center [535, 243] width 587 height 11
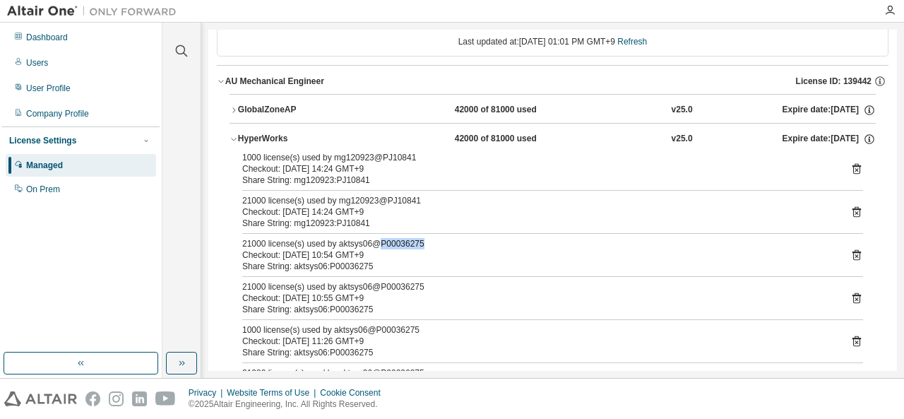
copy div "P00036275"
click at [479, 255] on div "Checkout: [DATE] 10:54 GMT+9" at bounding box center [535, 254] width 587 height 11
drag, startPoint x: 338, startPoint y: 242, endPoint x: 372, endPoint y: 242, distance: 33.9
click at [372, 242] on div "21000 license(s) used by aktsys06@P00036275" at bounding box center [535, 243] width 587 height 11
drag, startPoint x: 334, startPoint y: 243, endPoint x: 417, endPoint y: 244, distance: 83.4
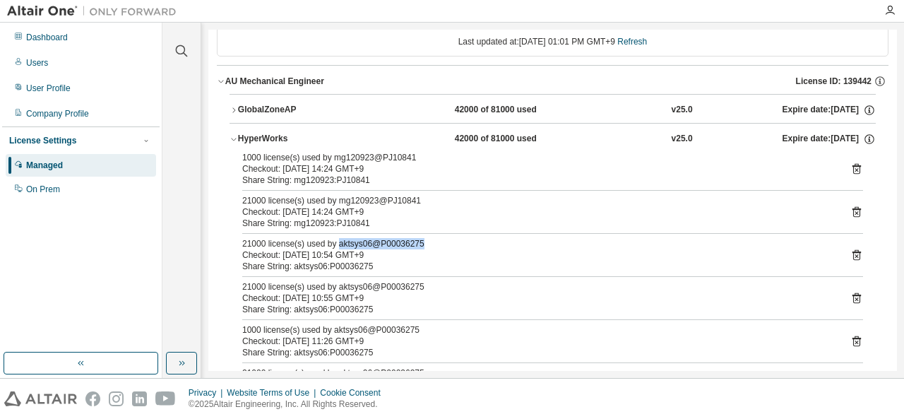
click at [417, 244] on div "21000 license(s) used by aktsys06@P00036275" at bounding box center [535, 243] width 587 height 11
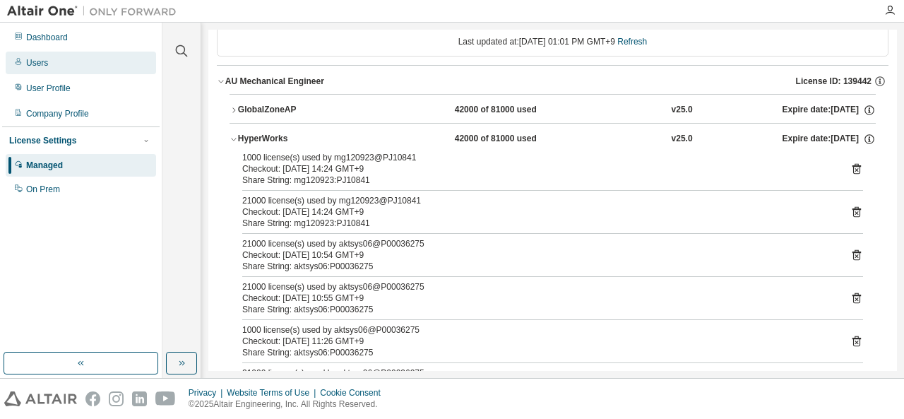
click at [44, 61] on div "Users" at bounding box center [37, 62] width 22 height 11
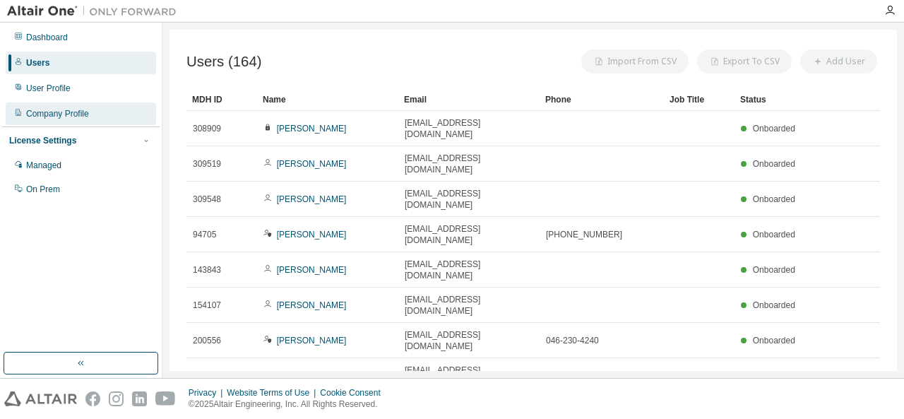
click at [54, 120] on div "Company Profile" at bounding box center [81, 113] width 150 height 23
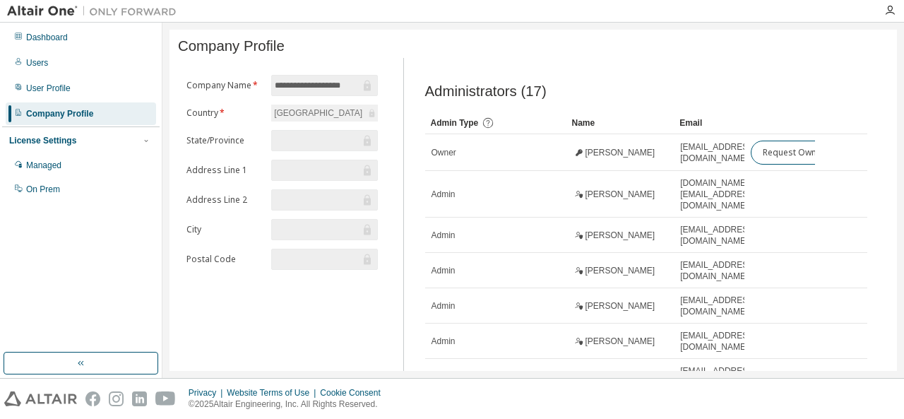
click at [66, 146] on div "License Settings" at bounding box center [42, 140] width 67 height 11
click at [64, 142] on div "License Settings" at bounding box center [42, 140] width 67 height 11
click at [57, 160] on div "Managed" at bounding box center [43, 165] width 35 height 11
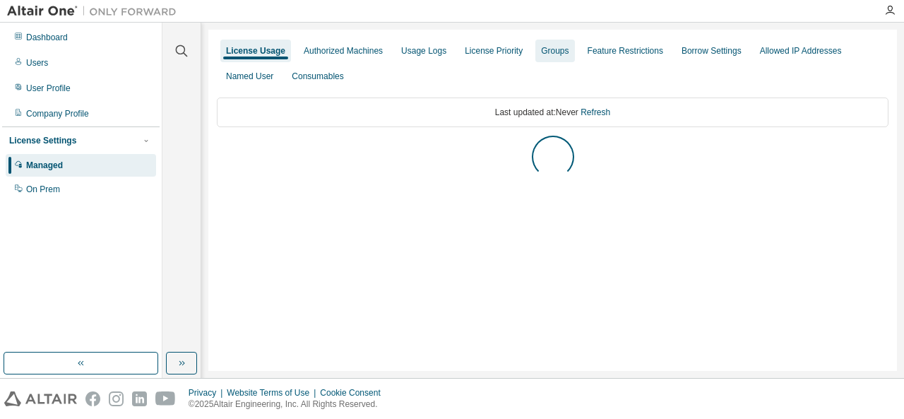
click at [544, 49] on div "Groups" at bounding box center [555, 50] width 28 height 11
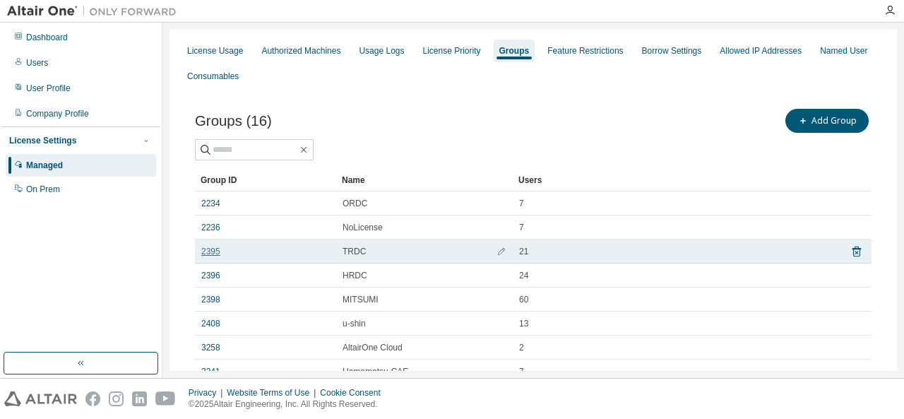
click at [213, 251] on link "2395" at bounding box center [210, 251] width 19 height 11
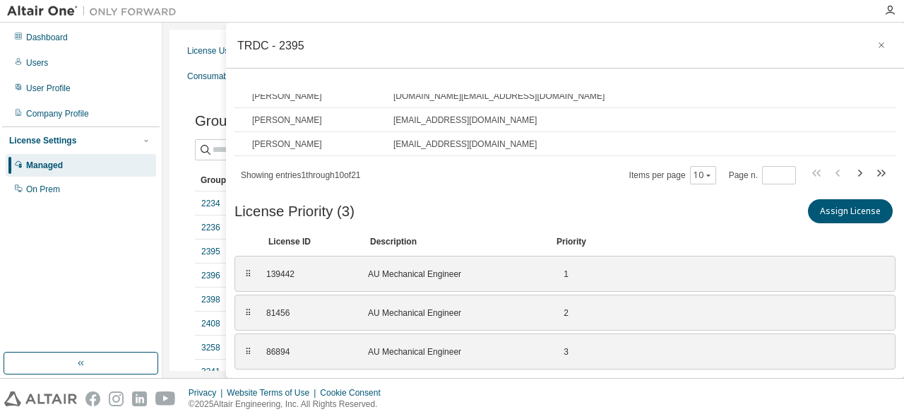
scroll to position [114, 0]
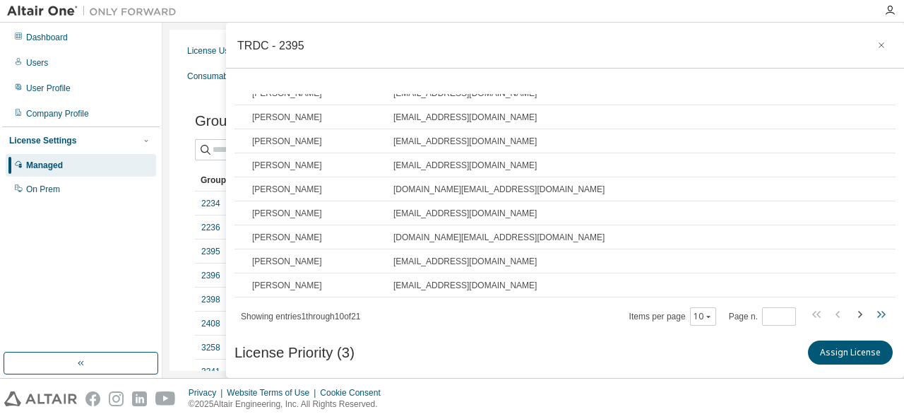
click at [872, 314] on icon "button" at bounding box center [880, 314] width 17 height 17
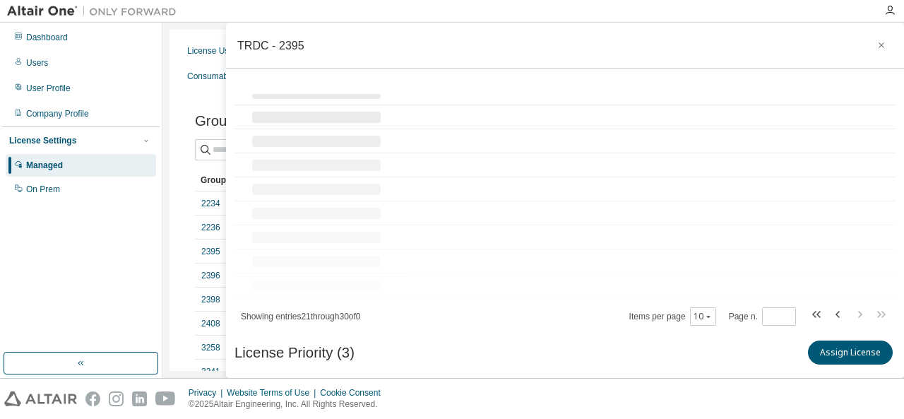
scroll to position [39, 0]
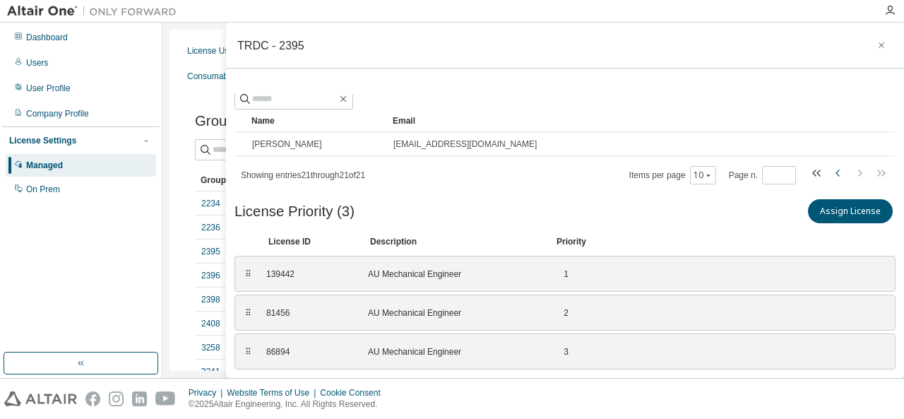
click at [830, 173] on icon "button" at bounding box center [838, 173] width 17 height 17
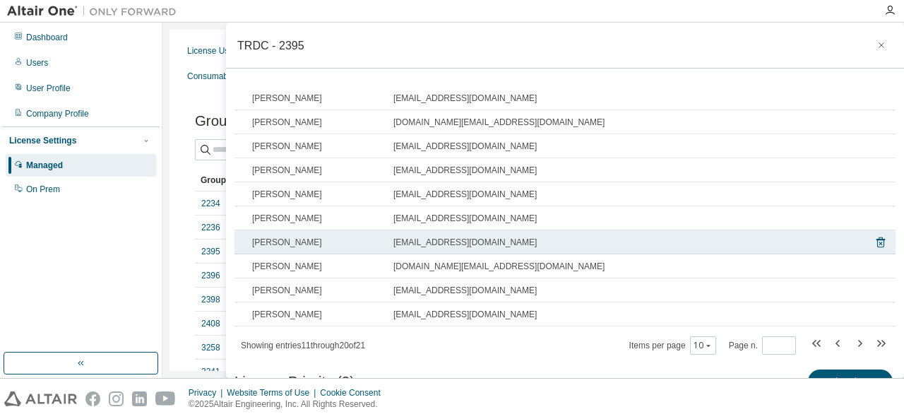
scroll to position [114, 0]
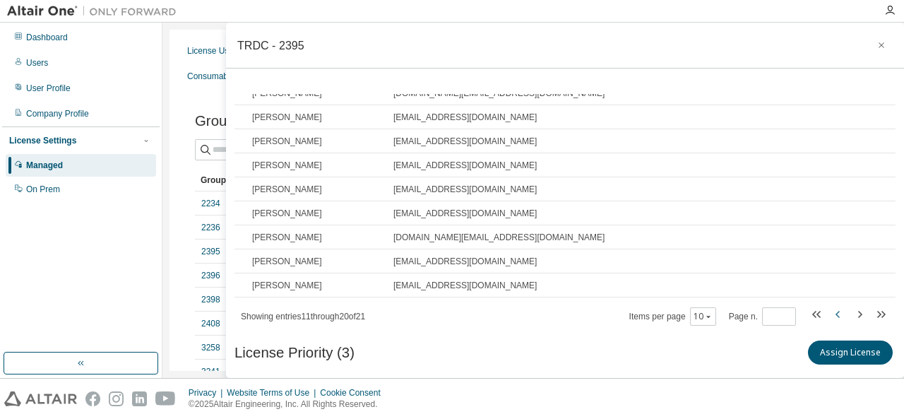
click at [830, 312] on icon "button" at bounding box center [838, 314] width 17 height 17
type input "*"
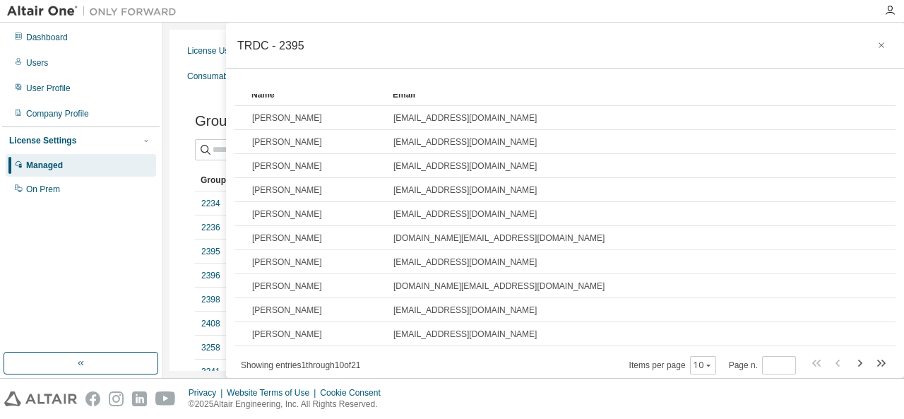
scroll to position [43, 0]
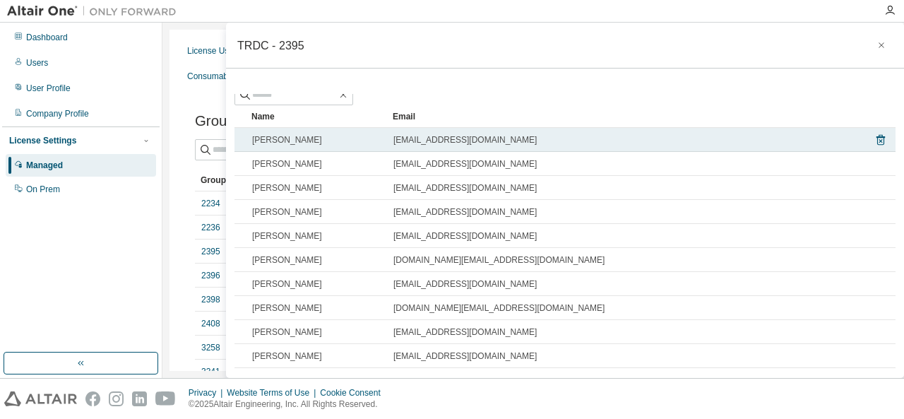
click at [496, 138] on span "[EMAIL_ADDRESS][DOMAIN_NAME]" at bounding box center [464, 139] width 143 height 11
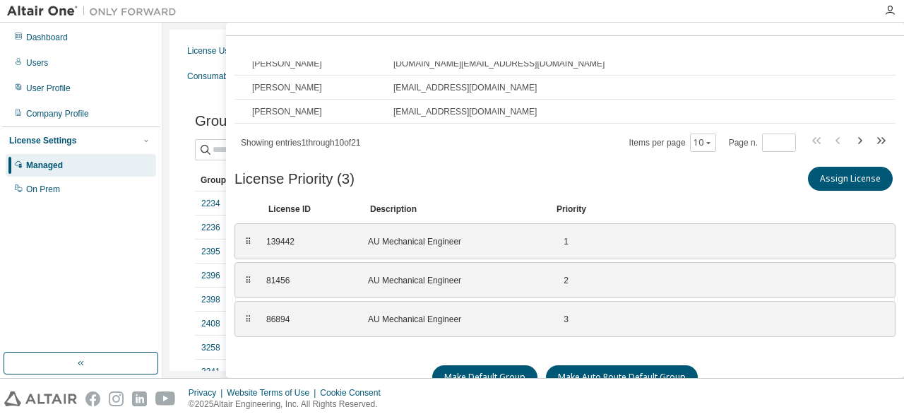
scroll to position [51, 0]
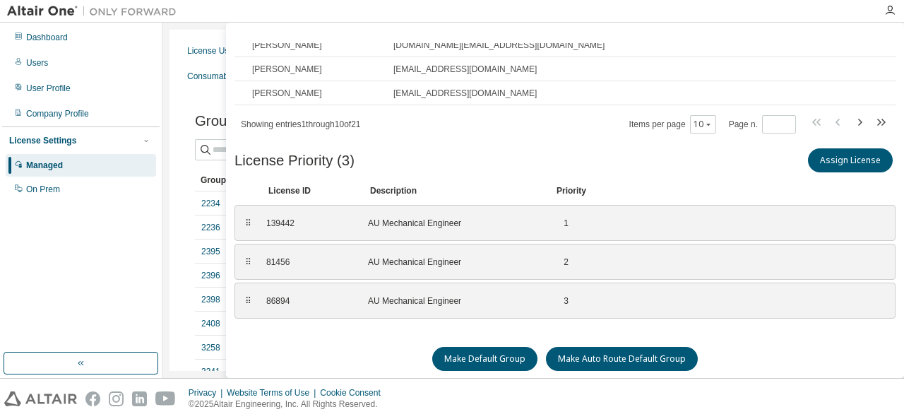
click at [752, 170] on div "Assign License" at bounding box center [730, 161] width 331 height 30
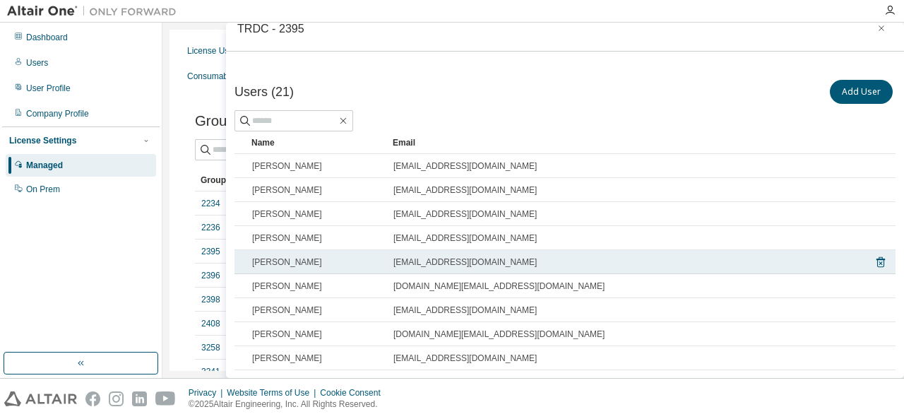
scroll to position [0, 0]
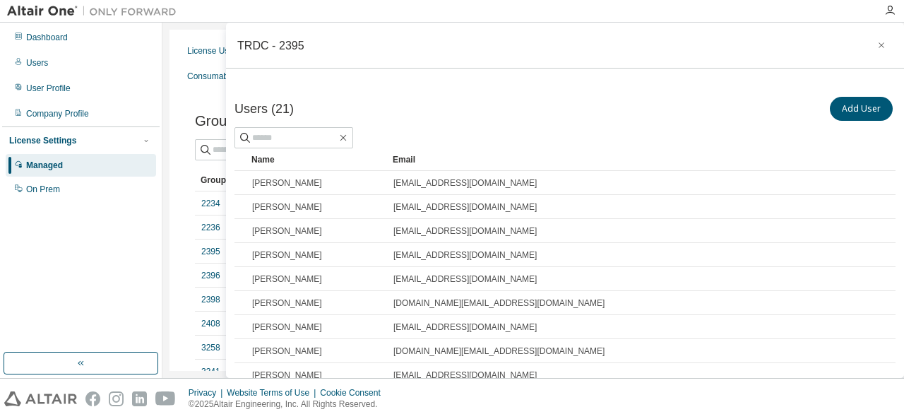
click at [167, 136] on div "License Usage Authorized Machines Usage Logs License Priority Groups Feature Re…" at bounding box center [533, 200] width 742 height 355
drag, startPoint x: 872, startPoint y: 45, endPoint x: 798, endPoint y: 66, distance: 76.5
click at [877, 45] on icon "button" at bounding box center [882, 45] width 10 height 11
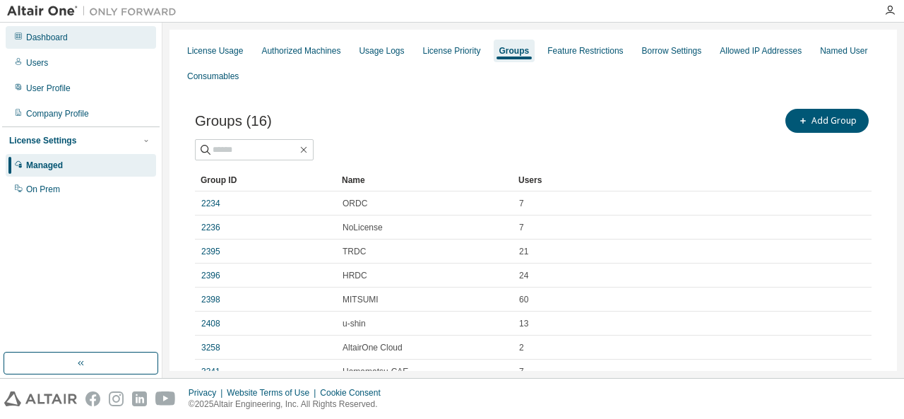
click at [50, 45] on div "Dashboard" at bounding box center [81, 37] width 150 height 23
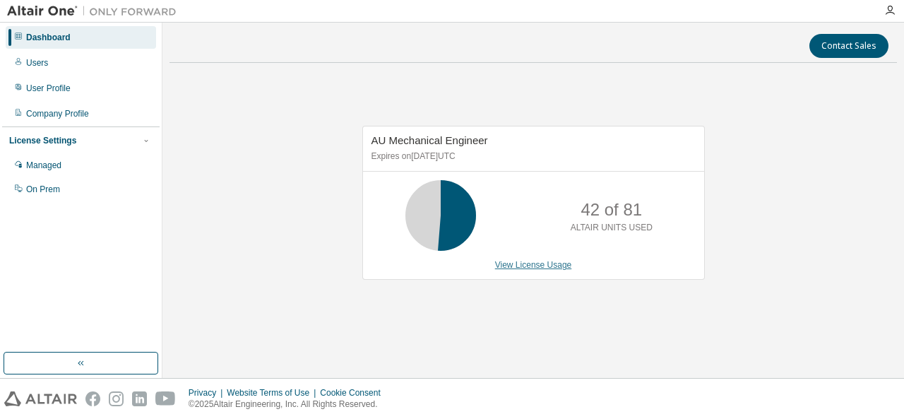
click at [511, 266] on link "View License Usage" at bounding box center [533, 265] width 77 height 10
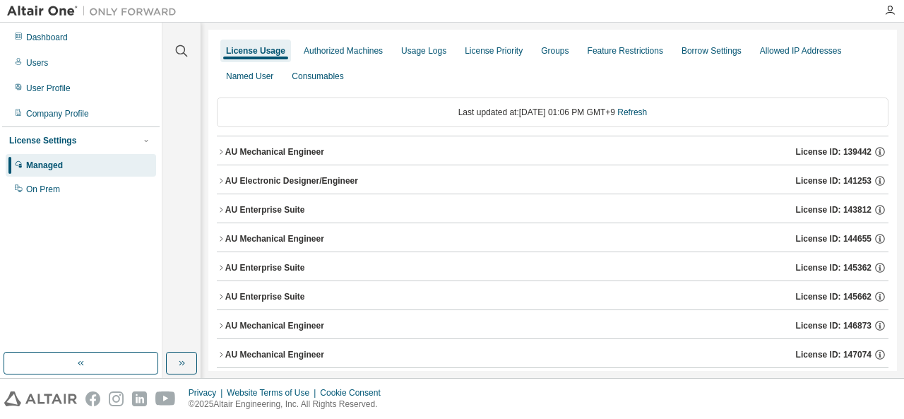
click at [221, 153] on icon "button" at bounding box center [221, 152] width 8 height 8
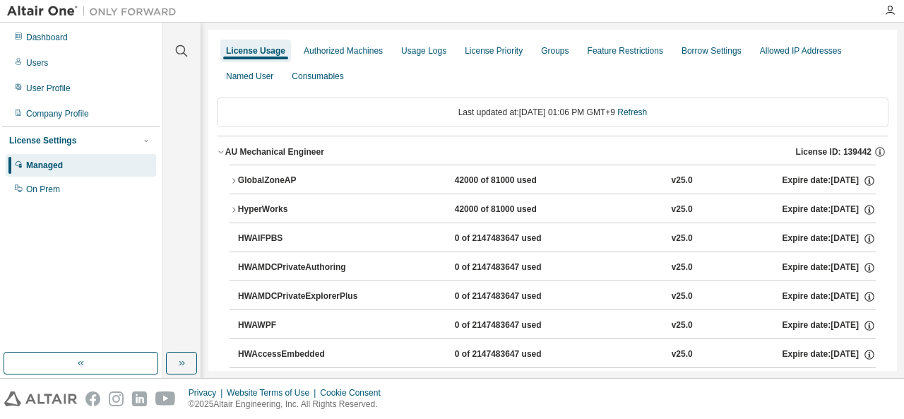
click at [222, 153] on icon "button" at bounding box center [221, 152] width 8 height 8
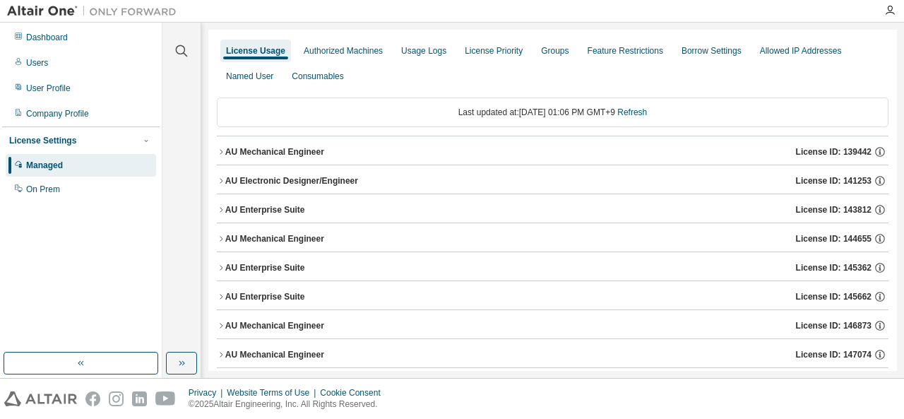
drag, startPoint x: 220, startPoint y: 149, endPoint x: 226, endPoint y: 155, distance: 8.5
click at [220, 149] on icon "button" at bounding box center [221, 152] width 8 height 8
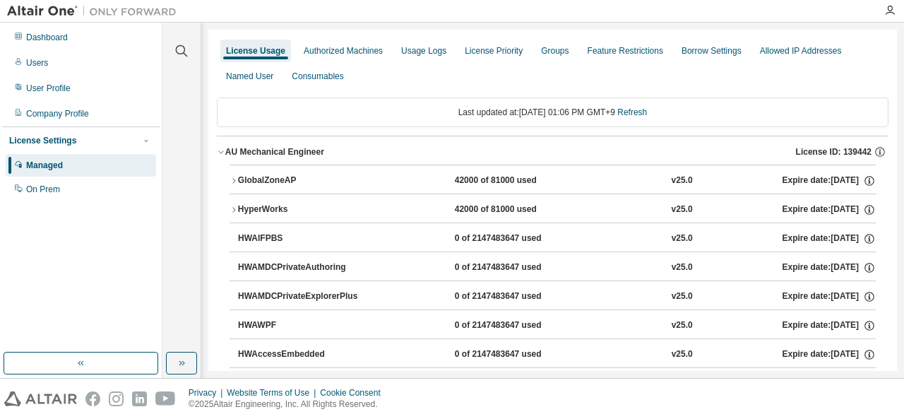
click at [231, 206] on icon "button" at bounding box center [234, 210] width 8 height 8
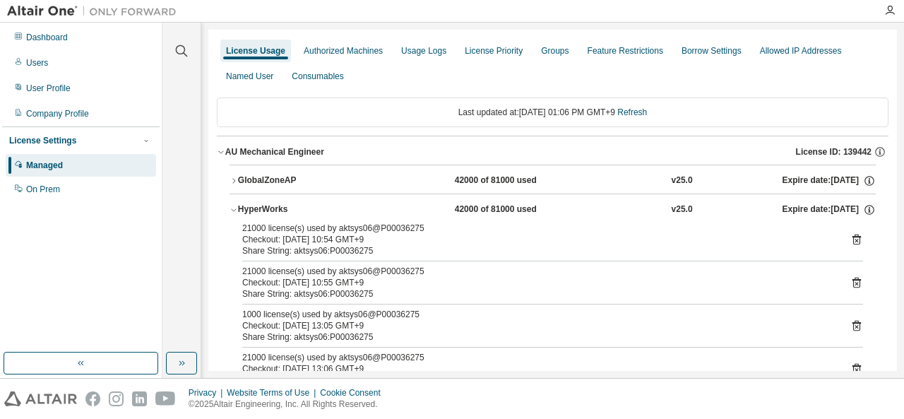
scroll to position [141, 0]
